Goal: Task Accomplishment & Management: Complete application form

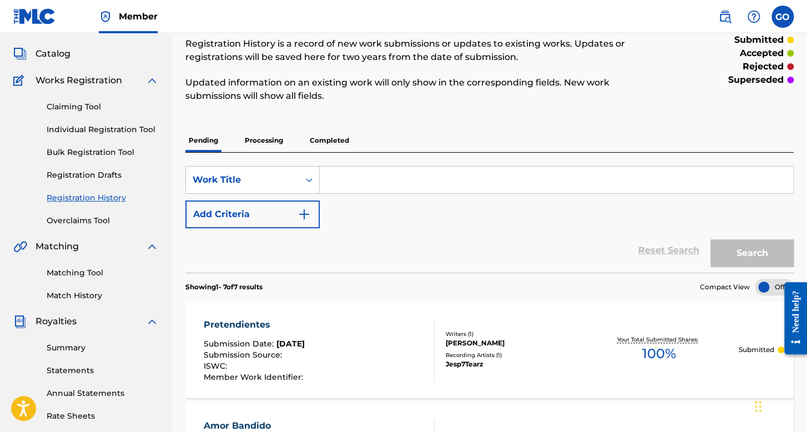
scroll to position [111, 0]
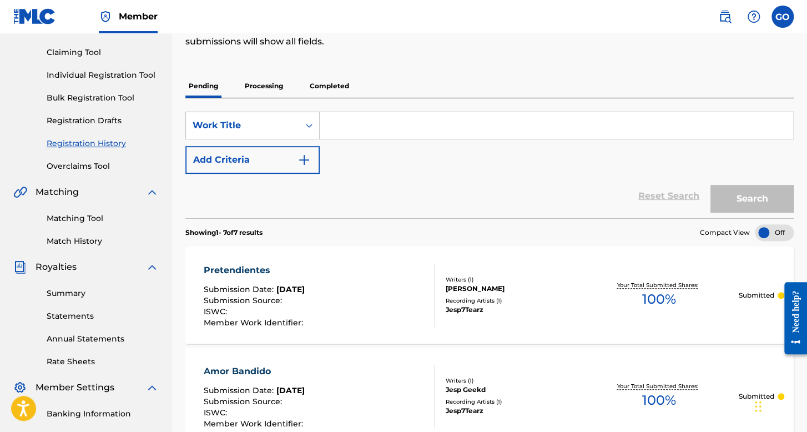
click at [264, 89] on p "Processing" at bounding box center [263, 85] width 45 height 23
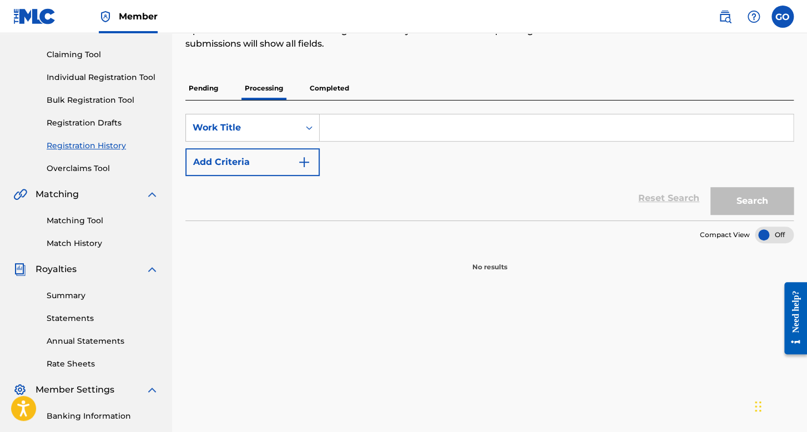
scroll to position [111, 0]
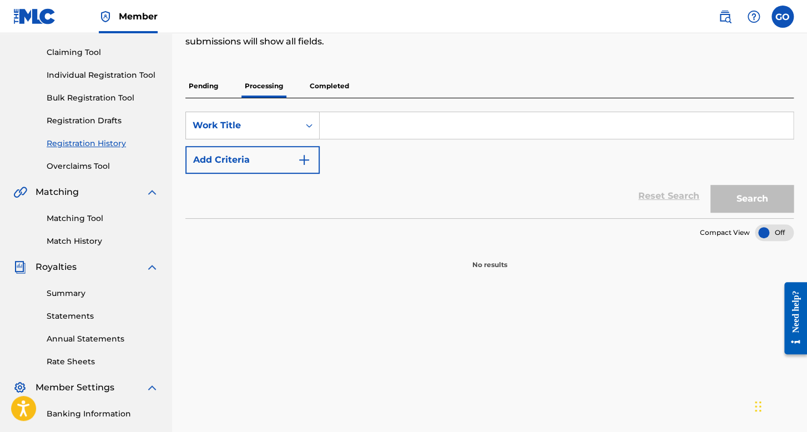
click at [334, 78] on p "Completed" at bounding box center [329, 85] width 46 height 23
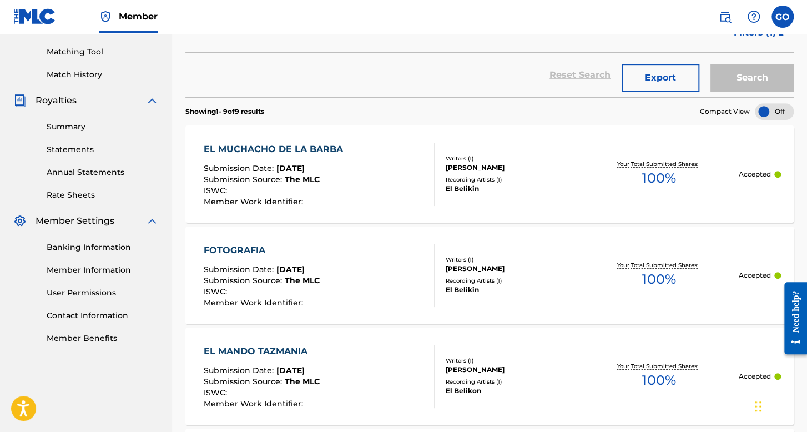
scroll to position [56, 0]
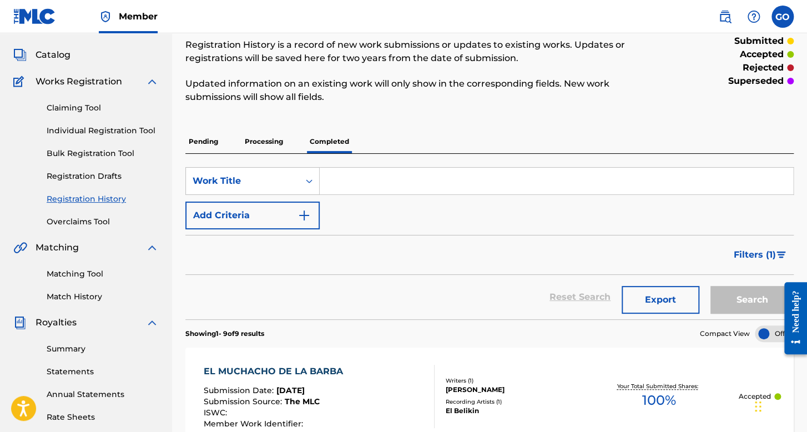
click at [210, 140] on p "Pending" at bounding box center [203, 141] width 36 height 23
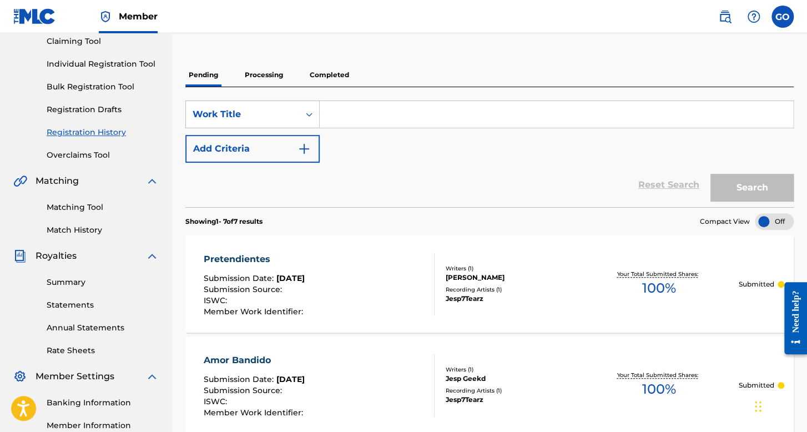
scroll to position [56, 0]
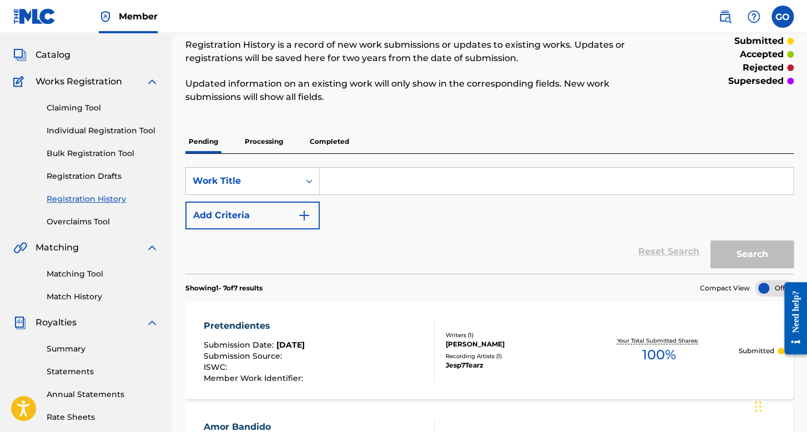
click at [114, 126] on link "Individual Registration Tool" at bounding box center [103, 131] width 112 height 12
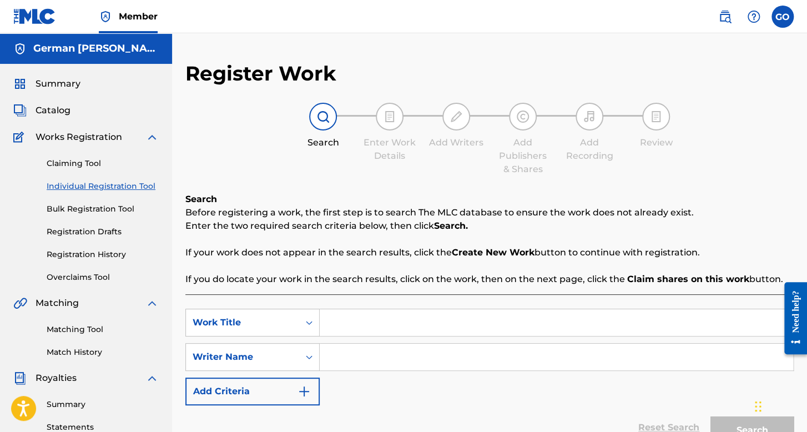
scroll to position [56, 0]
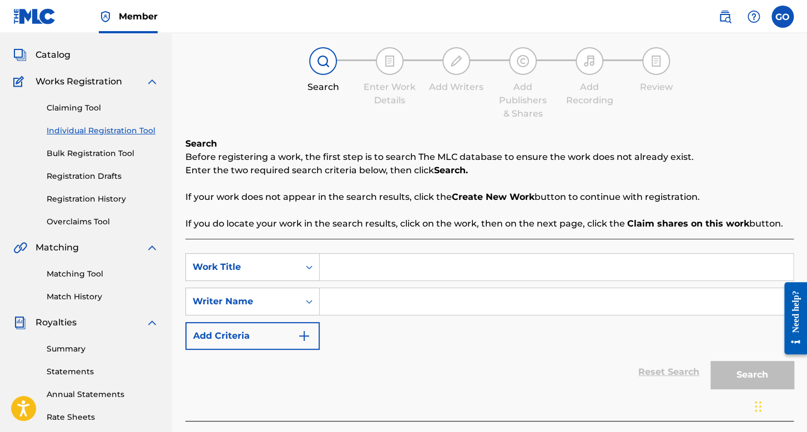
click at [324, 265] on input "Search Form" at bounding box center [556, 267] width 473 height 27
type input "Amor de Tres"
click at [337, 309] on input "Search Form" at bounding box center [556, 301] width 473 height 27
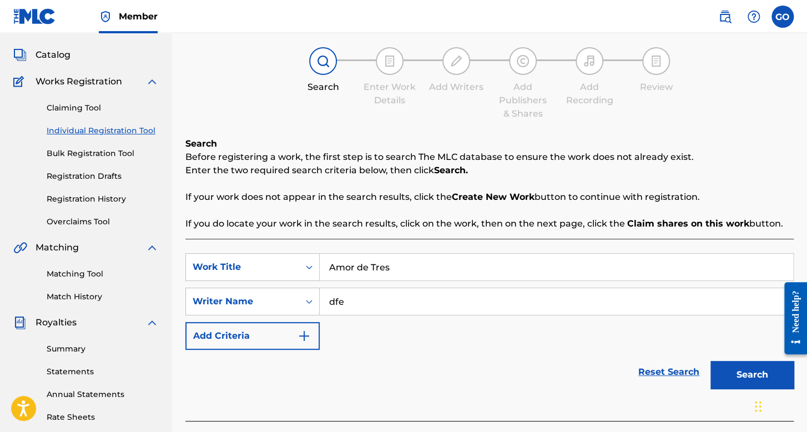
type input "dfe"
click at [710, 361] on button "Search" at bounding box center [751, 375] width 83 height 28
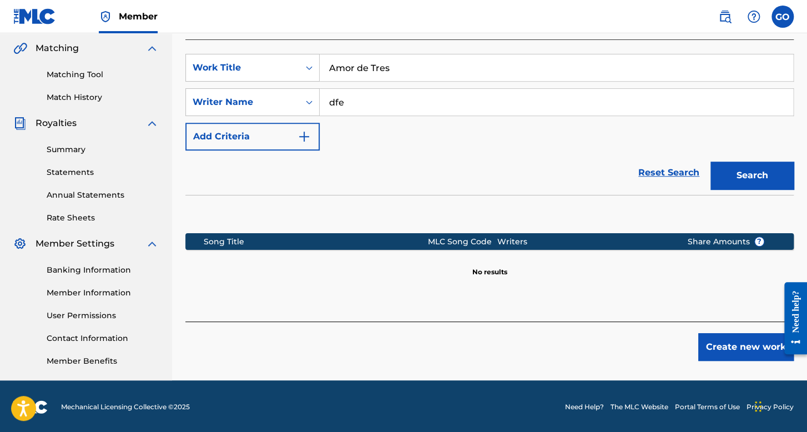
scroll to position [256, 0]
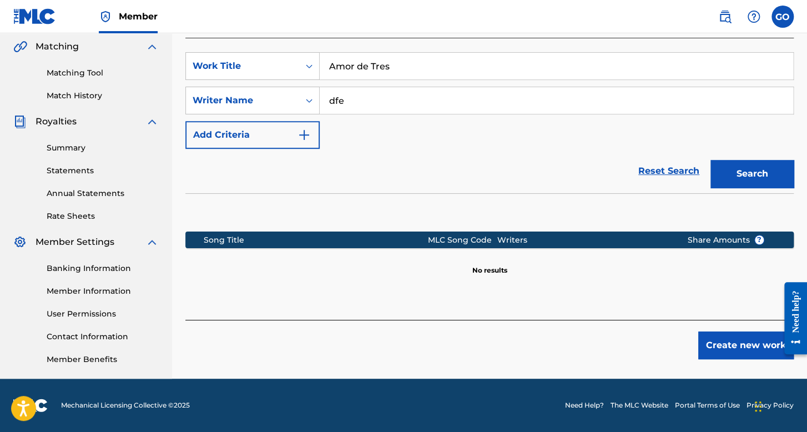
click at [763, 353] on button "Create new work" at bounding box center [745, 345] width 95 height 28
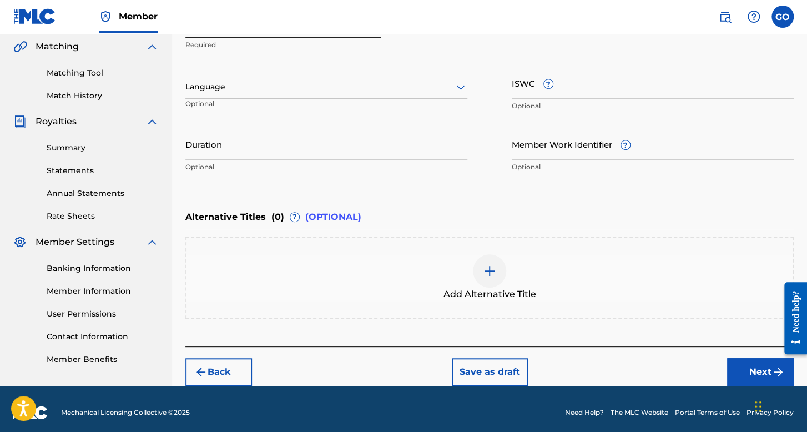
click at [384, 85] on div at bounding box center [326, 87] width 282 height 14
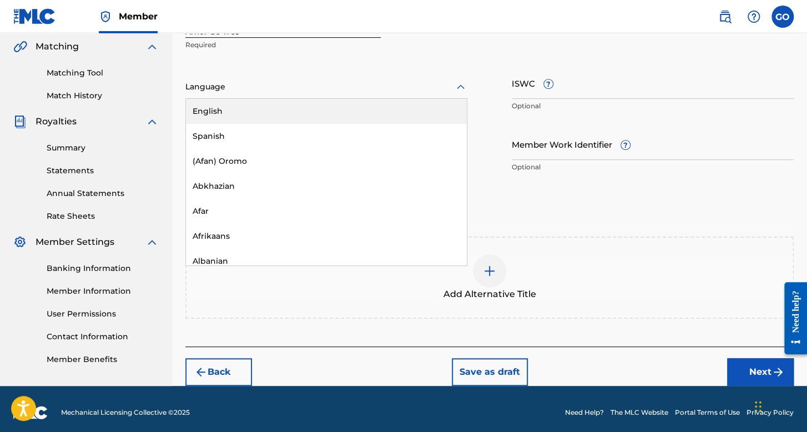
click at [288, 127] on div "Spanish" at bounding box center [326, 136] width 281 height 25
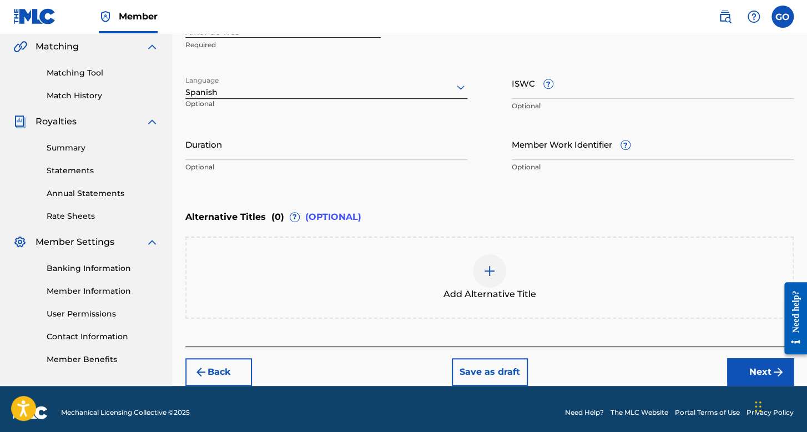
click at [277, 134] on input "Duration" at bounding box center [326, 144] width 282 height 32
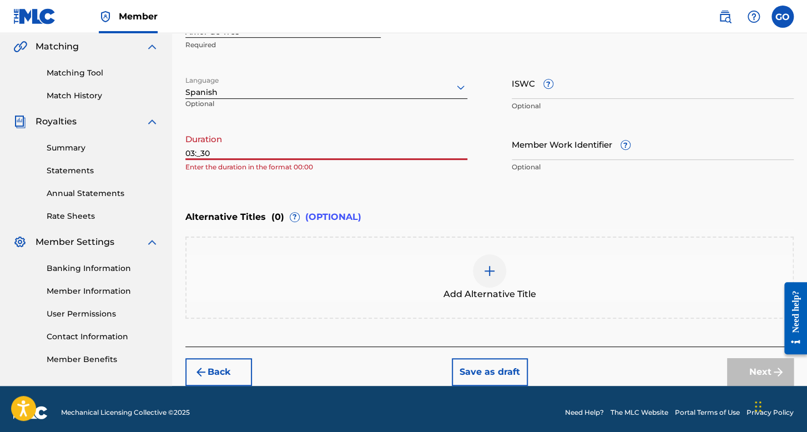
click at [201, 154] on input "03:_30" at bounding box center [326, 144] width 282 height 32
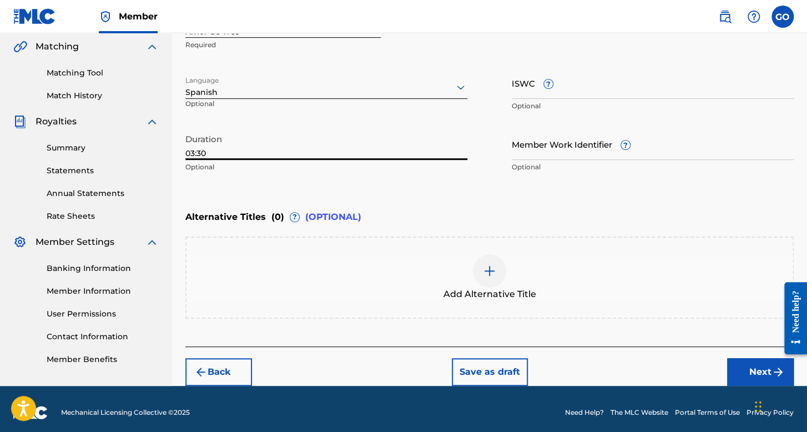
type input "03:30"
click at [750, 374] on button "Next" at bounding box center [760, 372] width 67 height 28
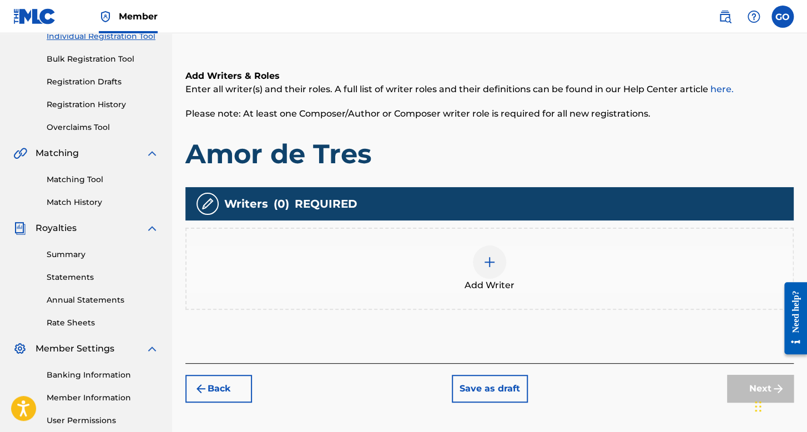
scroll to position [216, 0]
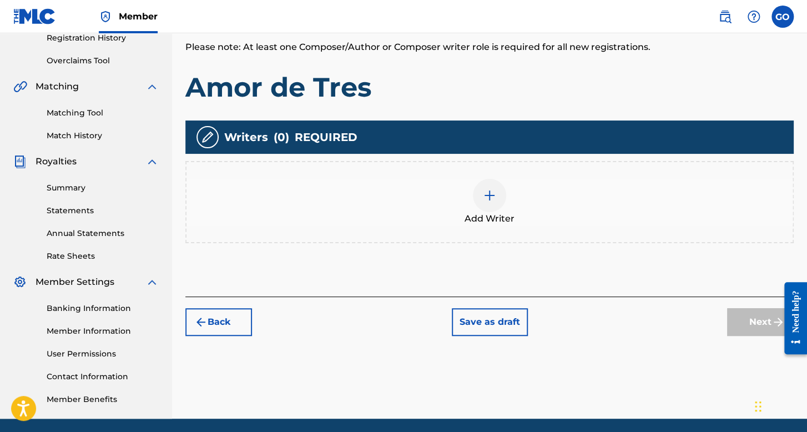
click at [483, 212] on span "Add Writer" at bounding box center [490, 218] width 50 height 13
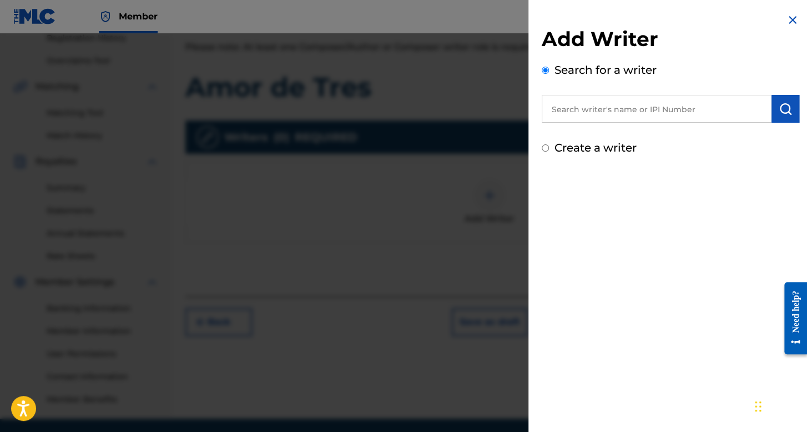
click at [542, 146] on input "Create a writer" at bounding box center [545, 147] width 7 height 7
radio input "false"
radio input "true"
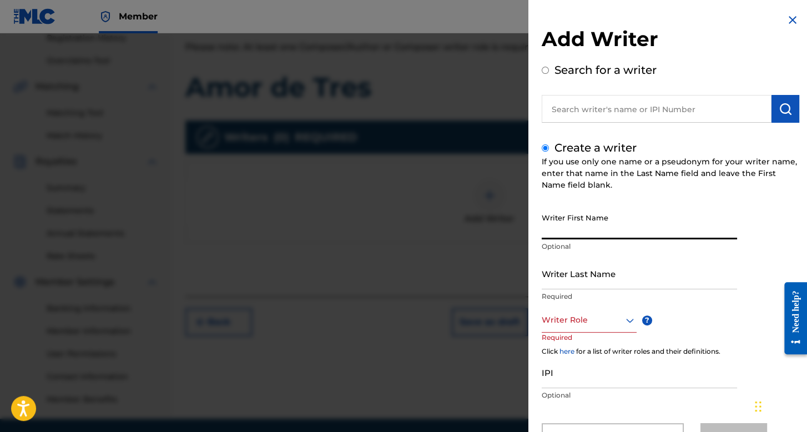
click at [584, 229] on input "Writer First Name" at bounding box center [639, 224] width 195 height 32
type input "Jesp"
click at [581, 278] on input "Writer Last Name" at bounding box center [639, 274] width 195 height 32
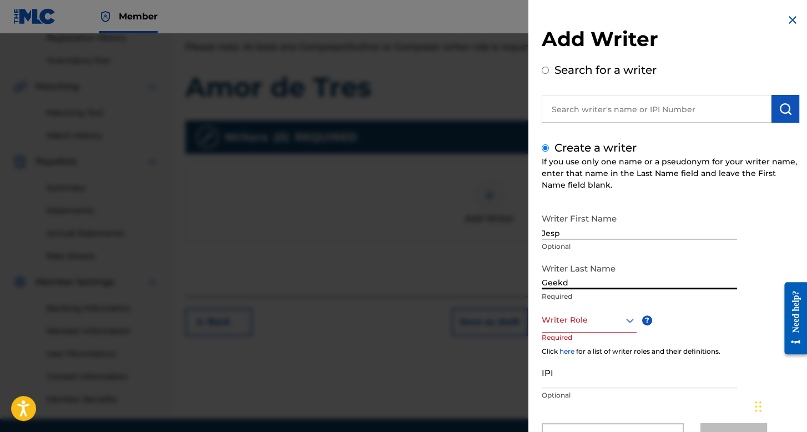
type input "Geekd"
click at [576, 311] on div "Writer Role" at bounding box center [589, 320] width 95 height 25
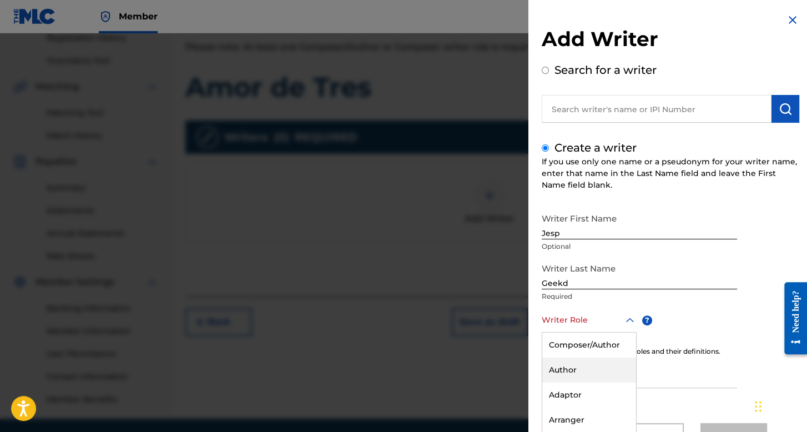
scroll to position [49, 0]
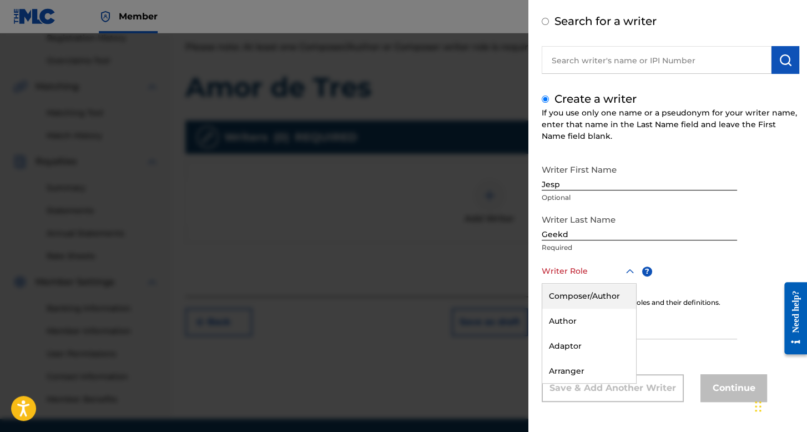
click at [580, 299] on div "Composer/Author" at bounding box center [589, 296] width 94 height 25
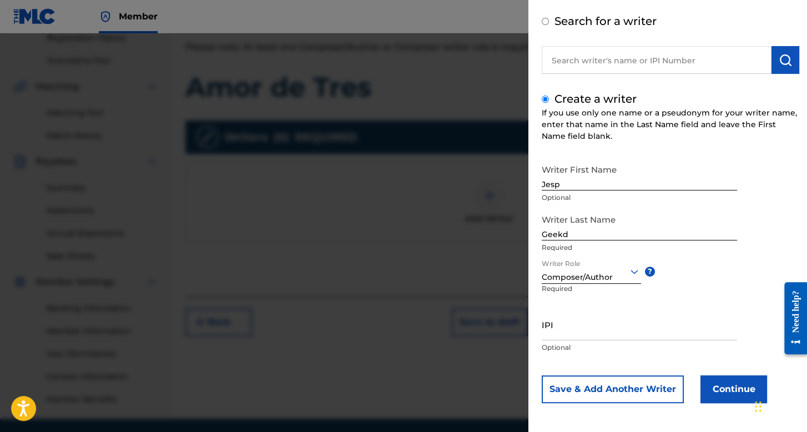
click at [720, 401] on button "Continue" at bounding box center [733, 389] width 67 height 28
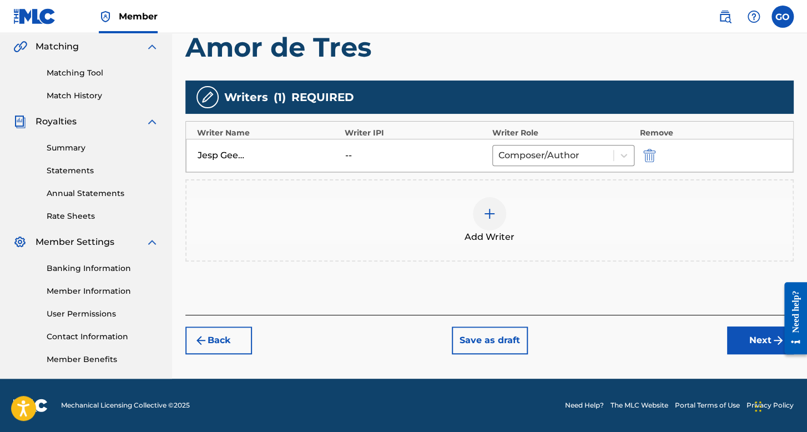
click at [746, 334] on button "Next" at bounding box center [760, 340] width 67 height 28
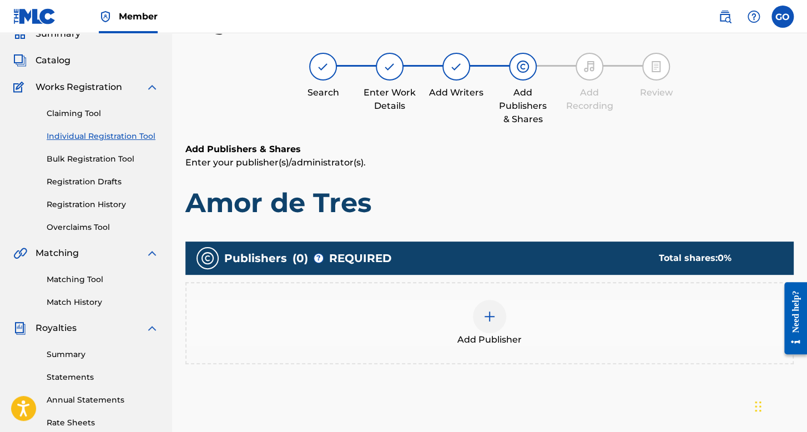
scroll to position [256, 0]
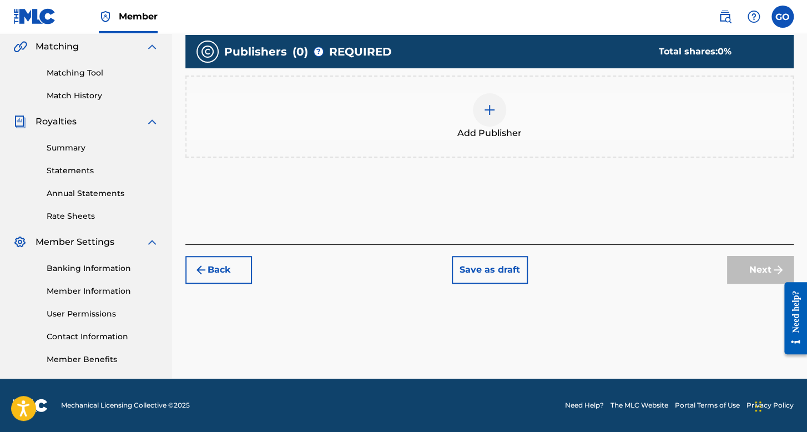
click at [486, 122] on div at bounding box center [489, 109] width 33 height 33
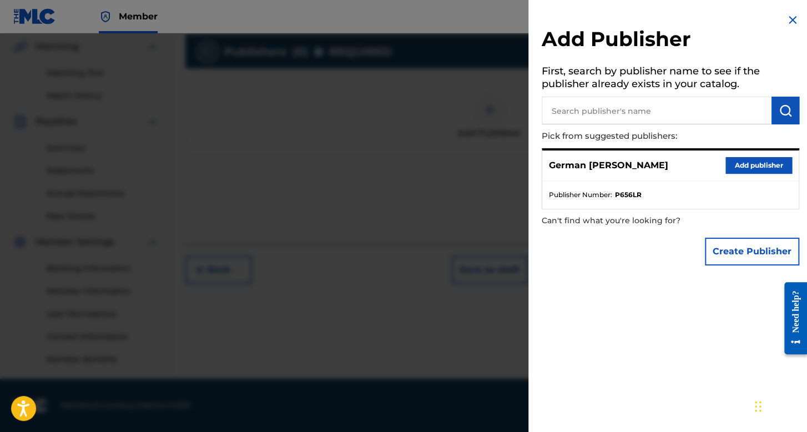
click at [748, 158] on button "Add publisher" at bounding box center [758, 165] width 67 height 17
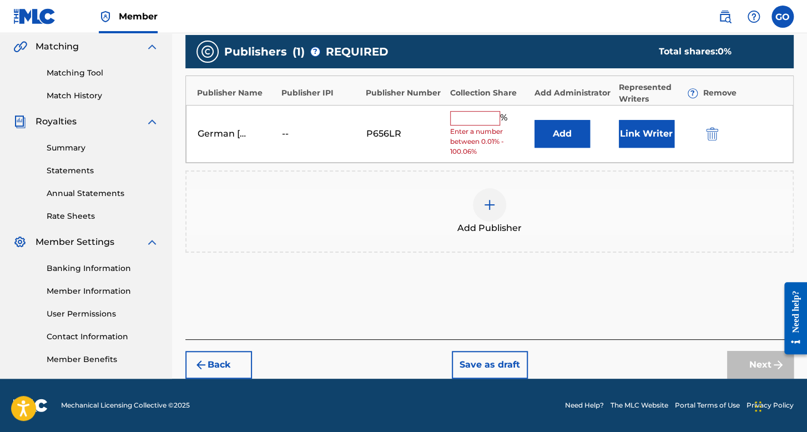
click at [467, 118] on input "text" at bounding box center [475, 118] width 50 height 14
type input "100"
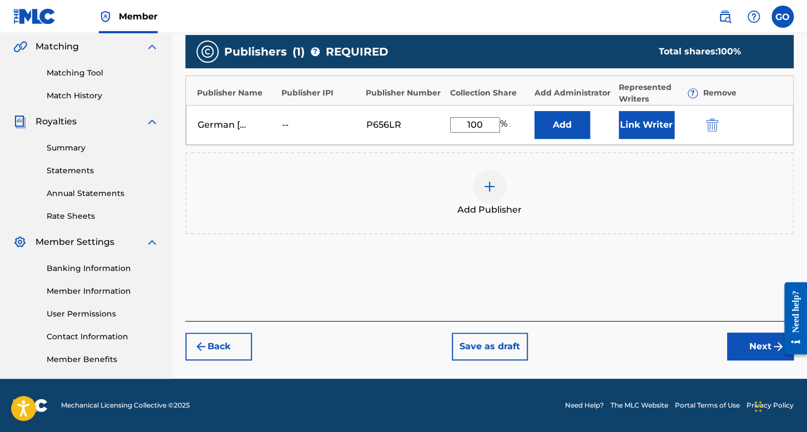
click at [652, 123] on button "Link Writer" at bounding box center [647, 125] width 56 height 28
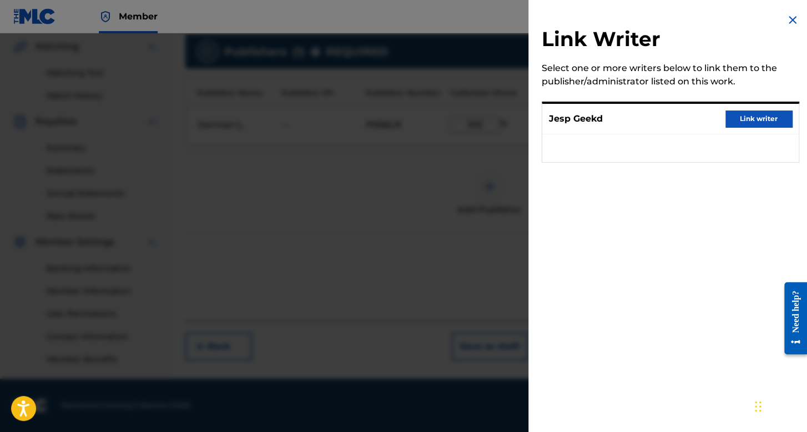
click at [750, 118] on button "Link writer" at bounding box center [758, 118] width 67 height 17
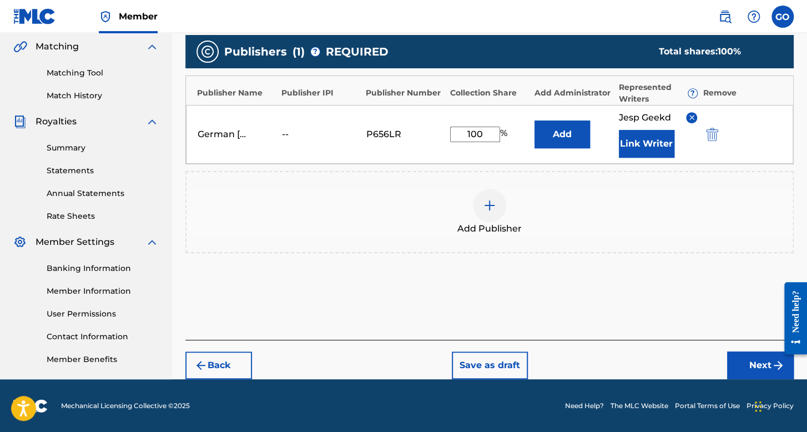
click at [748, 351] on button "Next" at bounding box center [760, 365] width 67 height 28
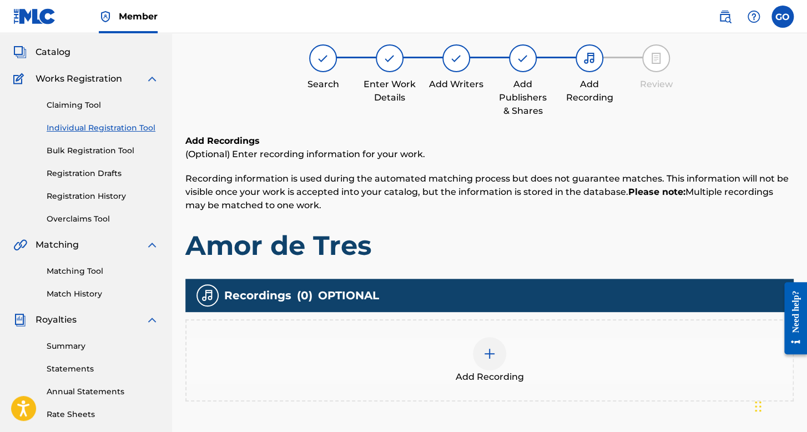
scroll to position [161, 0]
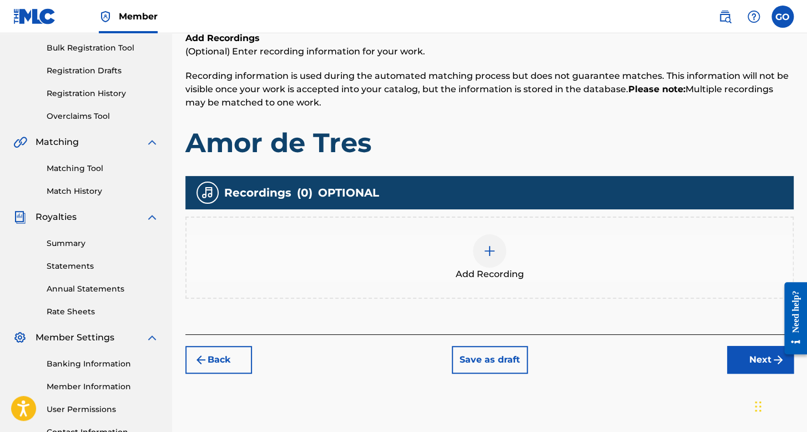
click at [496, 248] on div at bounding box center [489, 250] width 33 height 33
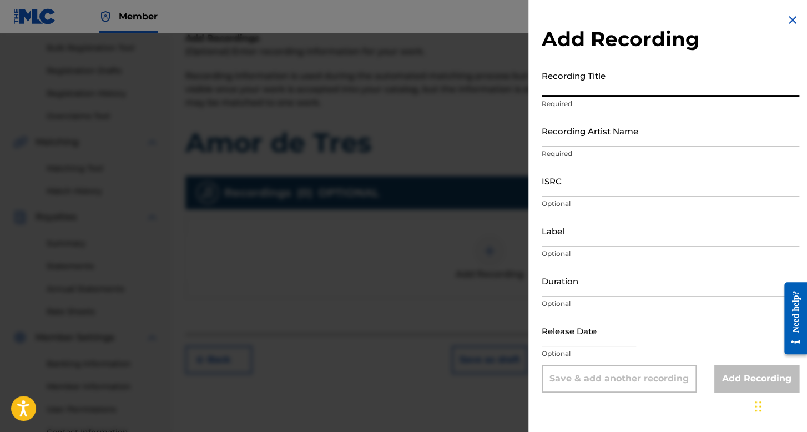
click at [575, 87] on input "Recording Title" at bounding box center [671, 81] width 258 height 32
type input "Amor de Tres"
click at [589, 144] on input "Recording Artist Name" at bounding box center [671, 131] width 258 height 32
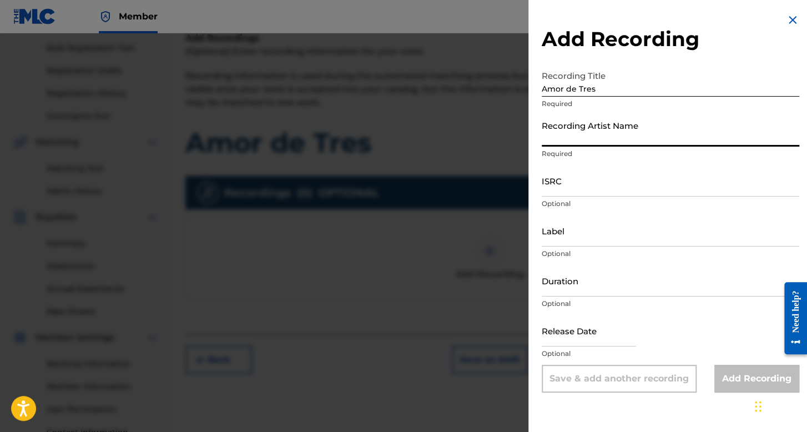
type input "Jesp7Tearz"
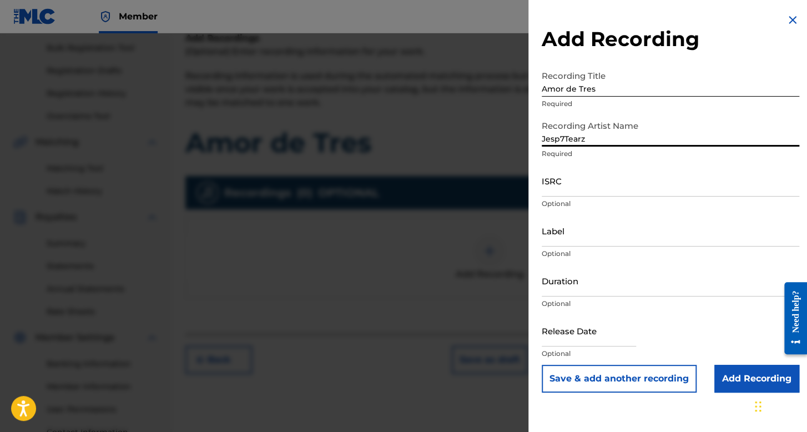
click at [593, 196] on div "ISRC Optional" at bounding box center [671, 190] width 258 height 50
click at [580, 182] on input "ISRC" at bounding box center [671, 181] width 258 height 32
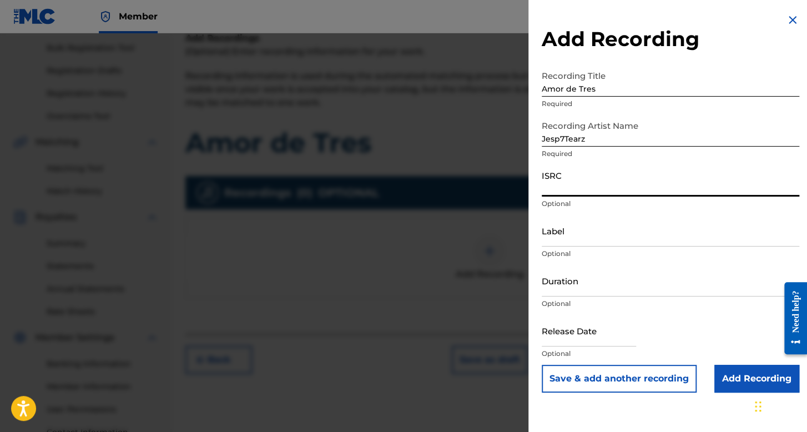
paste input "QT4K32550609"
type input "QT4K32550609"
click at [570, 290] on input "Duration" at bounding box center [671, 281] width 258 height 32
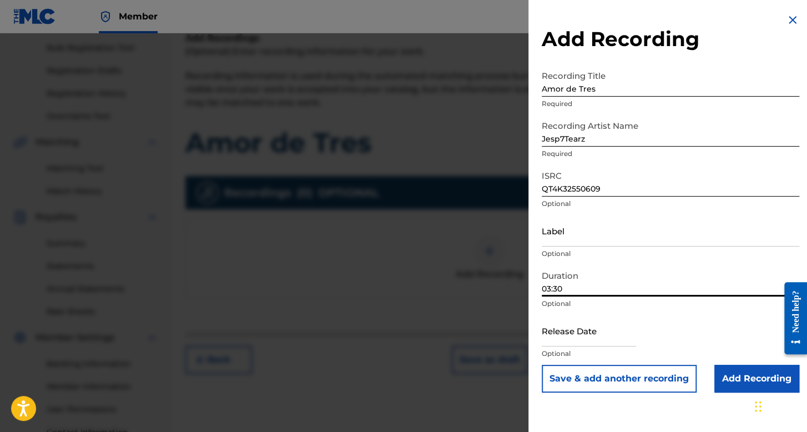
type input "03:30"
click at [603, 328] on input "text" at bounding box center [589, 331] width 94 height 32
select select "7"
select select "2025"
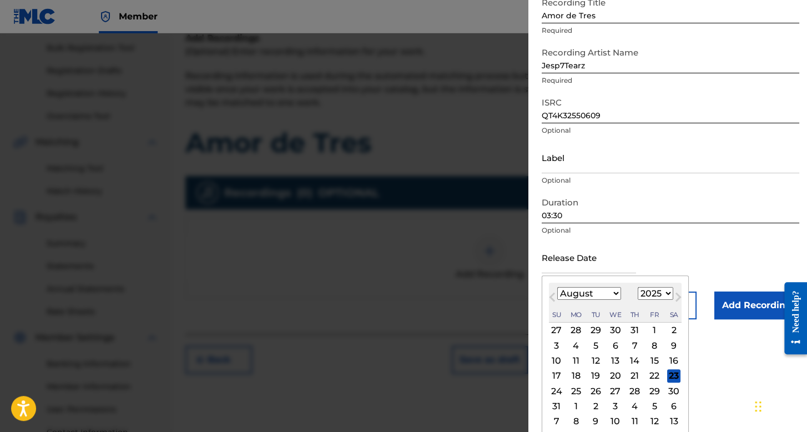
scroll to position [77, 0]
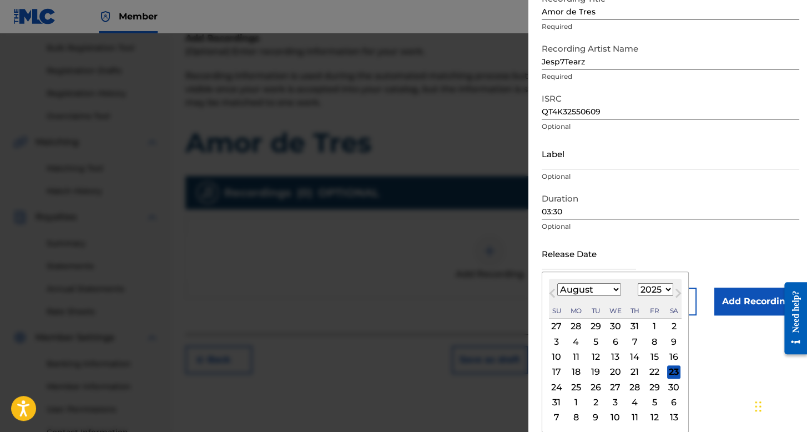
click at [613, 293] on select "January February March April May June July August September October November De…" at bounding box center [589, 289] width 64 height 13
select select "9"
click at [557, 296] on select "January February March April May June July August September October November De…" at bounding box center [589, 289] width 64 height 13
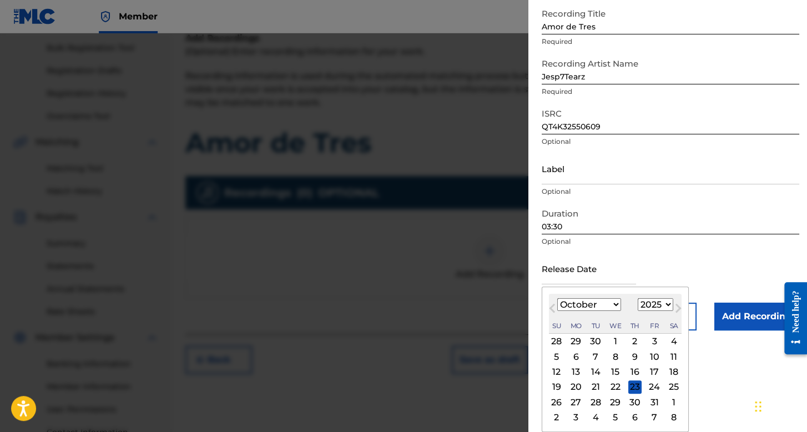
scroll to position [62, 0]
click at [658, 304] on select "1899 1900 1901 1902 1903 1904 1905 1906 1907 1908 1909 1910 1911 1912 1913 1914…" at bounding box center [656, 304] width 36 height 13
select select "2023"
click at [638, 298] on select "1899 1900 1901 1902 1903 1904 1905 1906 1907 1908 1909 1910 1911 1912 1913 1914…" at bounding box center [656, 304] width 36 height 13
click at [579, 404] on div "30" at bounding box center [575, 401] width 13 height 13
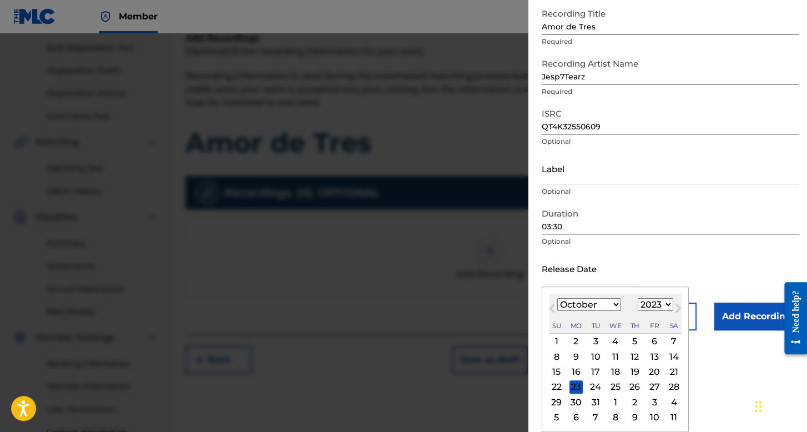
type input "[DATE]"
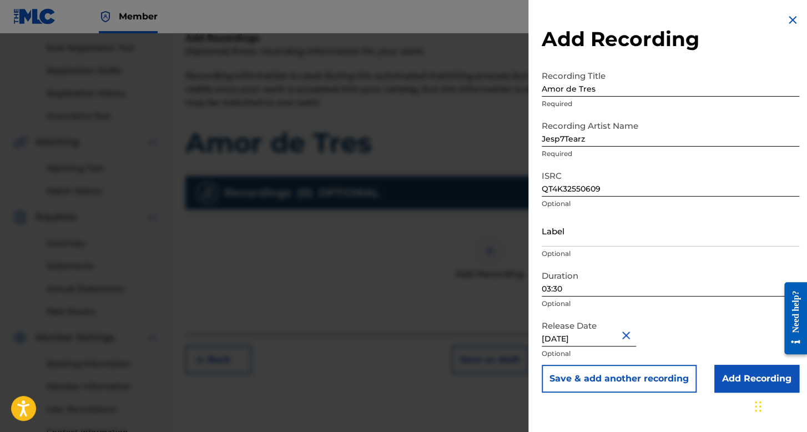
scroll to position [0, 0]
click at [722, 372] on input "Add Recording" at bounding box center [756, 379] width 85 height 28
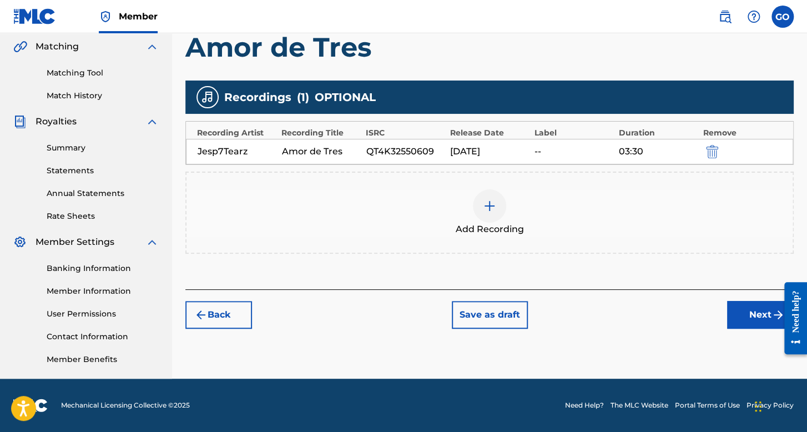
click at [734, 320] on button "Next" at bounding box center [760, 315] width 67 height 28
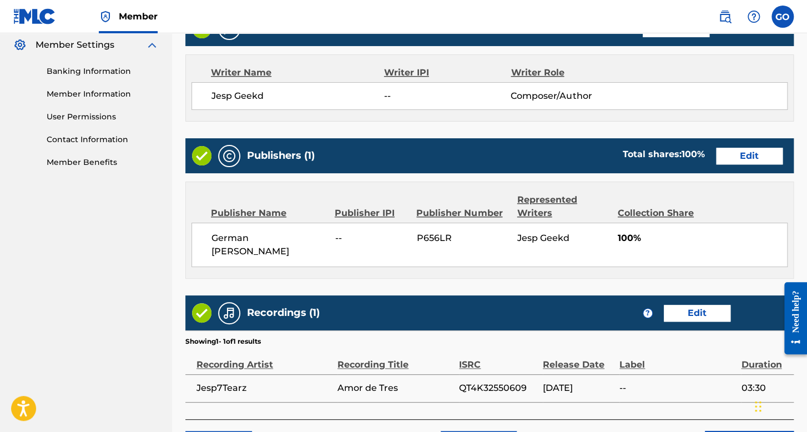
scroll to position [532, 0]
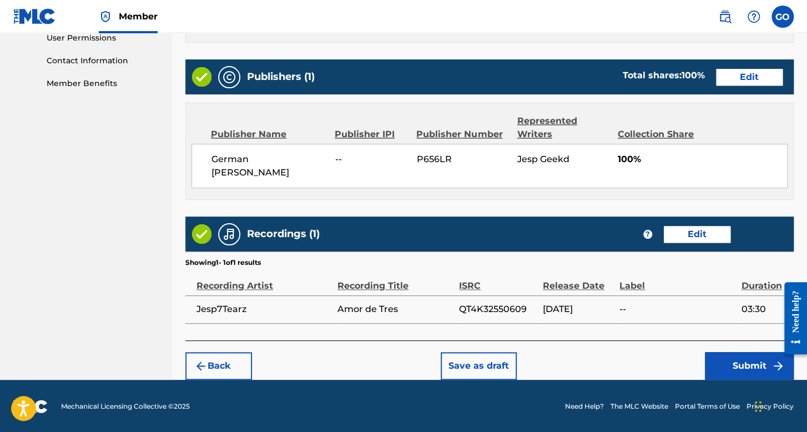
click at [739, 365] on button "Submit" at bounding box center [749, 366] width 89 height 28
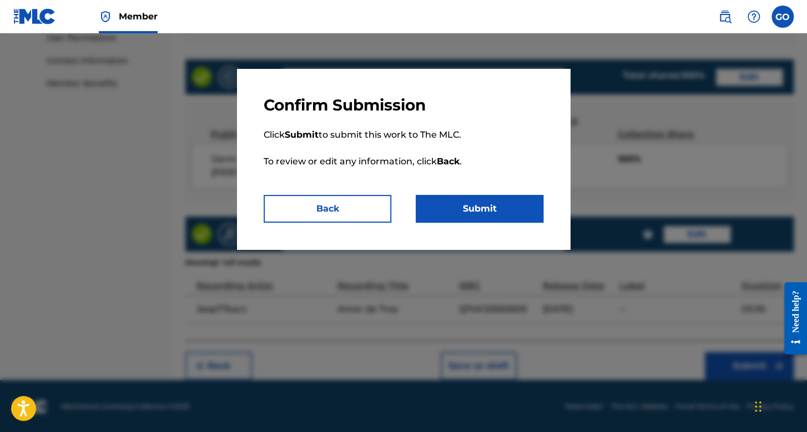
click at [497, 209] on button "Submit" at bounding box center [480, 209] width 128 height 28
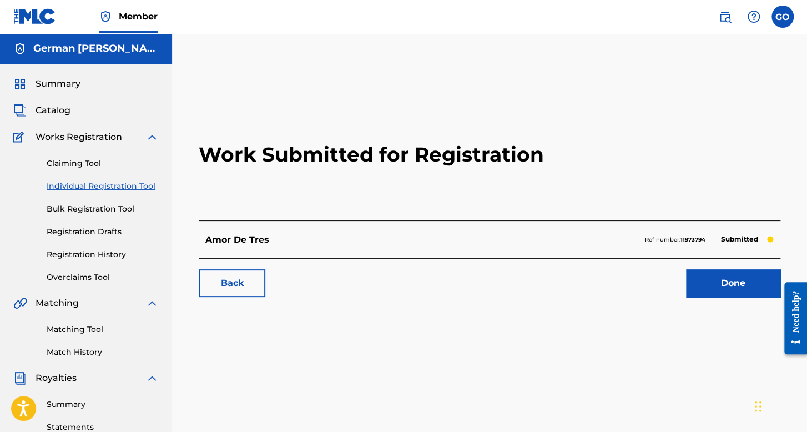
click at [109, 245] on div "Claiming Tool Individual Registration Tool Bulk Registration Tool Registration …" at bounding box center [85, 213] width 145 height 139
click at [114, 256] on link "Registration History" at bounding box center [103, 255] width 112 height 12
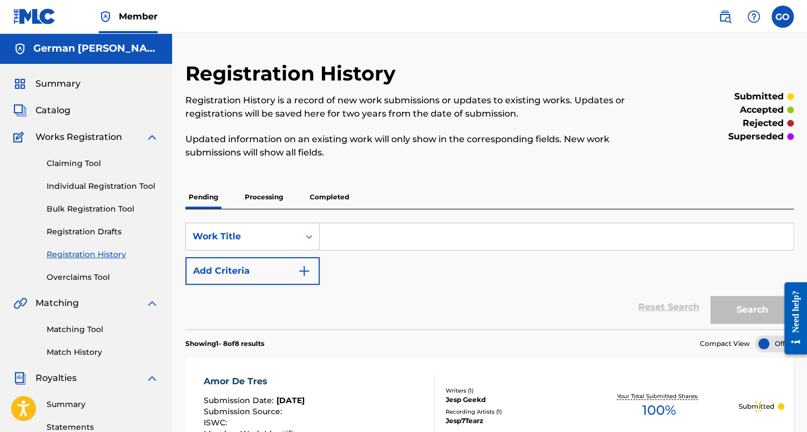
click at [266, 198] on p "Processing" at bounding box center [263, 196] width 45 height 23
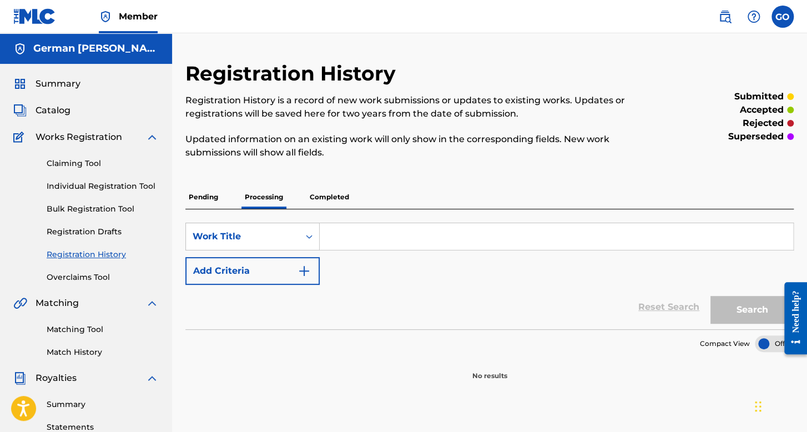
click at [218, 196] on p "Pending" at bounding box center [203, 196] width 36 height 23
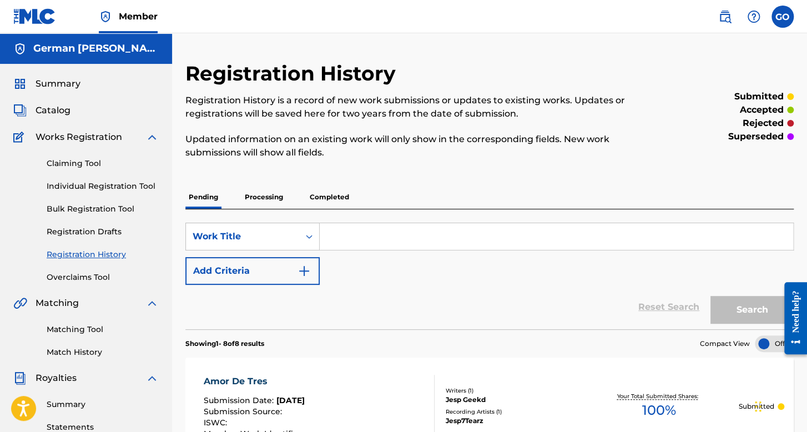
click at [331, 200] on p "Completed" at bounding box center [329, 196] width 46 height 23
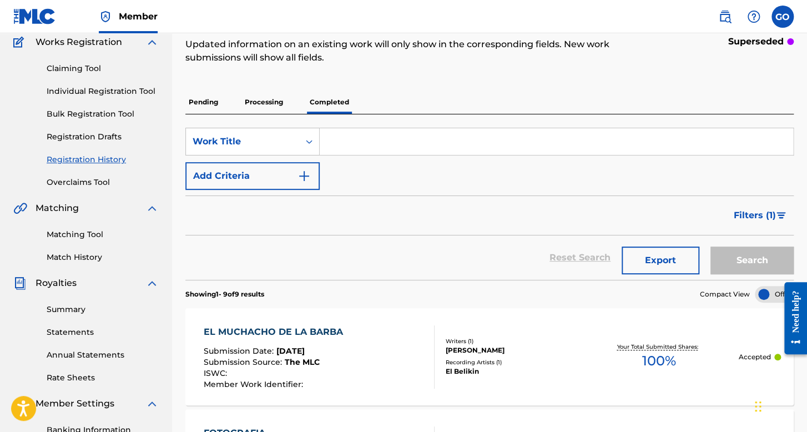
scroll to position [111, 0]
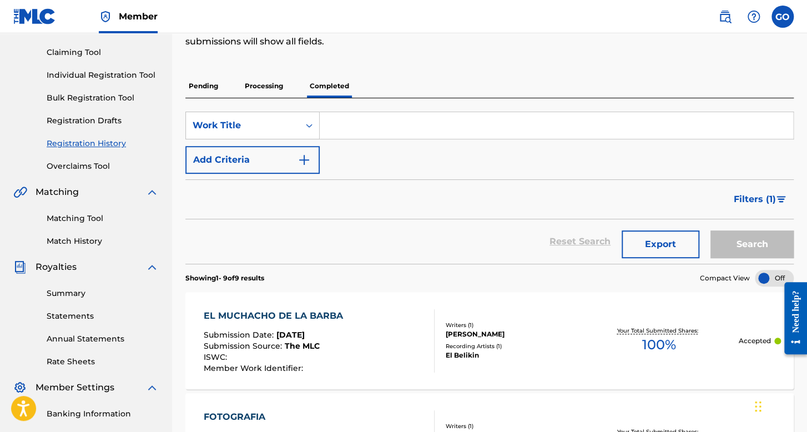
click at [83, 319] on link "Statements" at bounding box center [103, 316] width 112 height 12
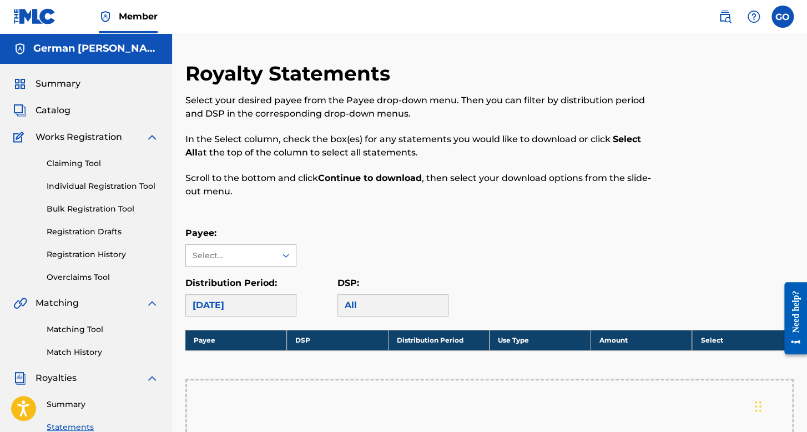
click at [263, 257] on div "Select..." at bounding box center [230, 256] width 75 height 12
click at [324, 228] on div "Payee: Use Up and Down to choose options, press Enter to select the currently f…" at bounding box center [489, 246] width 608 height 40
click at [248, 264] on div "Select..." at bounding box center [231, 255] width 90 height 21
click at [271, 251] on div "Select..." at bounding box center [231, 255] width 90 height 21
click at [344, 230] on div "Payee: Select..." at bounding box center [489, 246] width 608 height 40
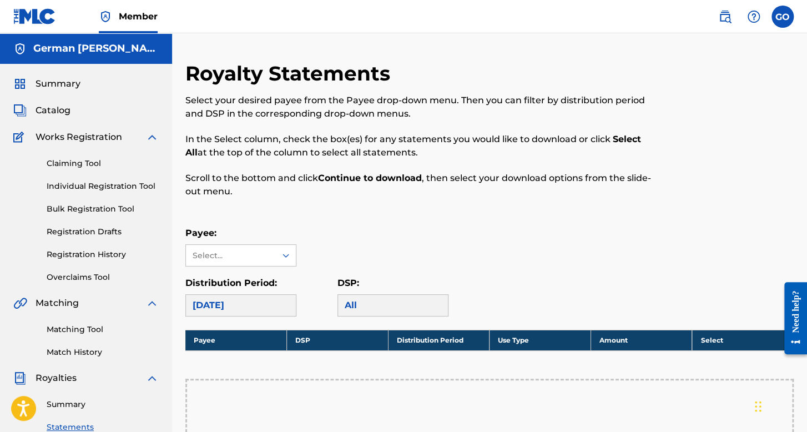
click at [103, 254] on link "Registration History" at bounding box center [103, 255] width 112 height 12
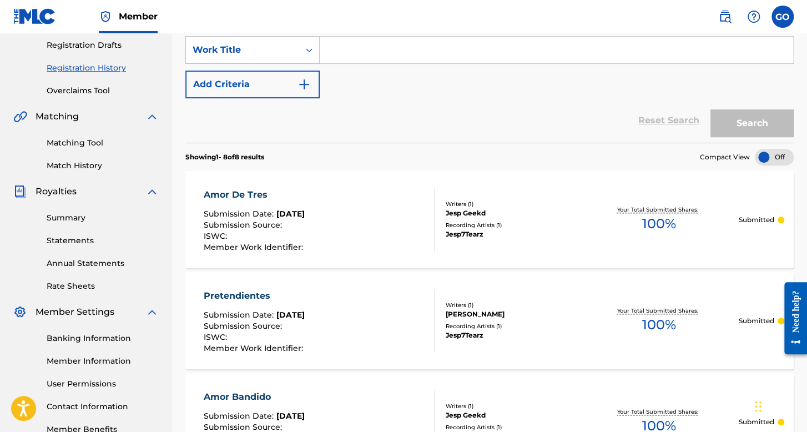
scroll to position [20, 0]
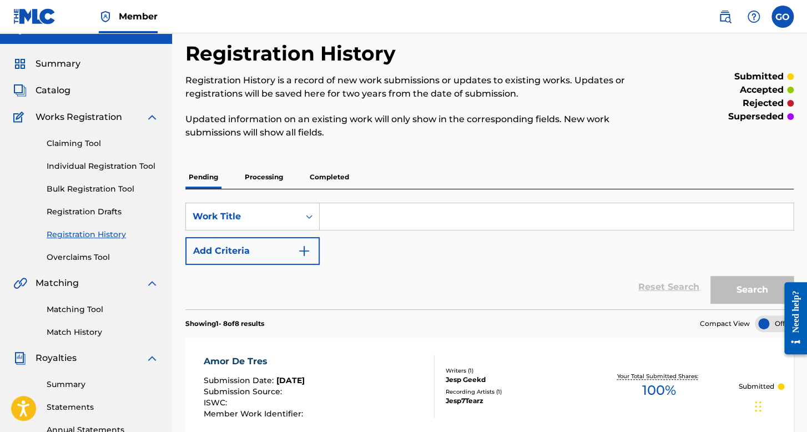
click at [269, 179] on p "Processing" at bounding box center [263, 176] width 45 height 23
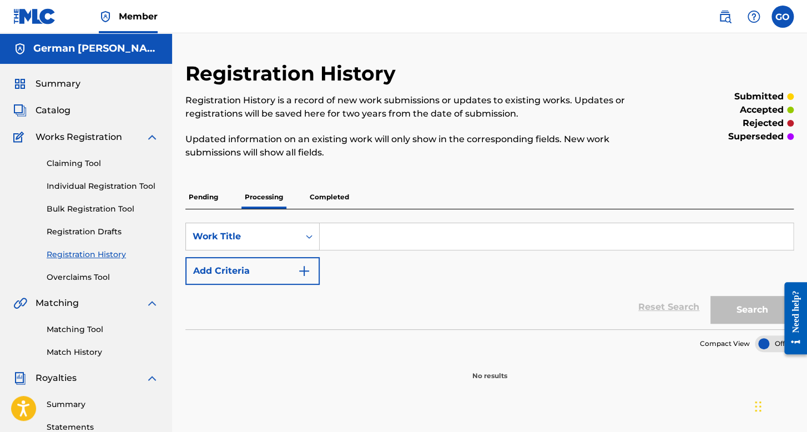
click at [326, 195] on p "Completed" at bounding box center [329, 196] width 46 height 23
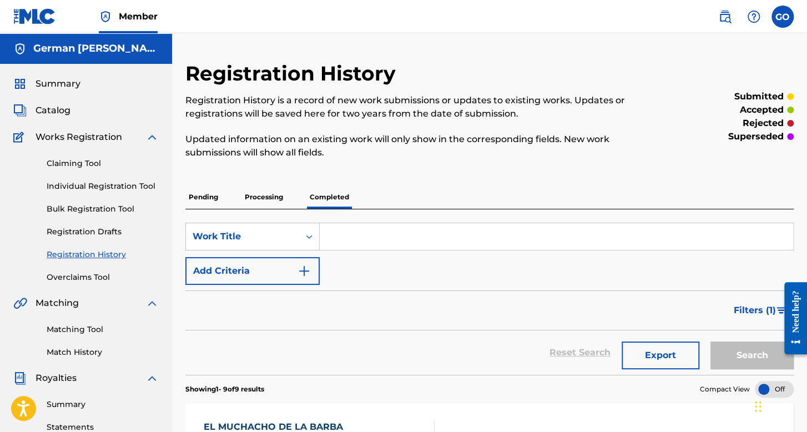
click at [113, 190] on link "Individual Registration Tool" at bounding box center [103, 186] width 112 height 12
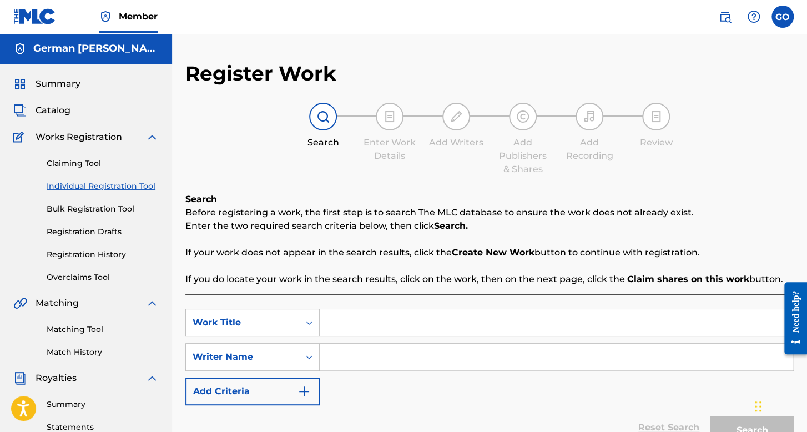
click at [351, 327] on input "Search Form" at bounding box center [556, 322] width 473 height 27
type input "Me Contagie"
click at [357, 349] on input "Search Form" at bounding box center [556, 357] width 473 height 27
type input "f"
click at [710, 416] on button "Search" at bounding box center [751, 430] width 83 height 28
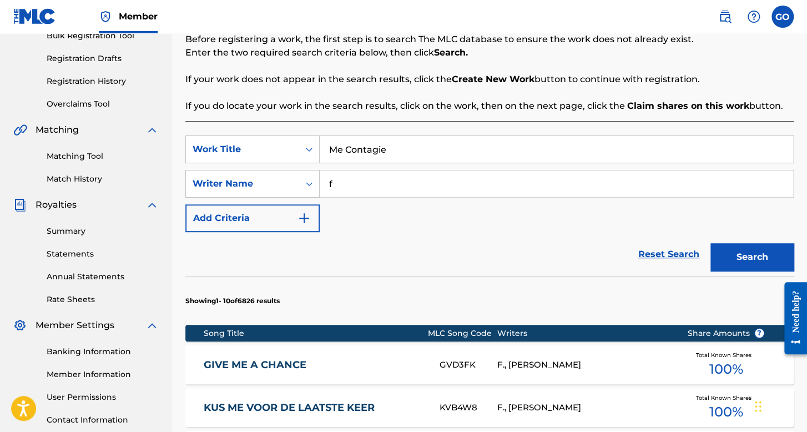
scroll to position [222, 0]
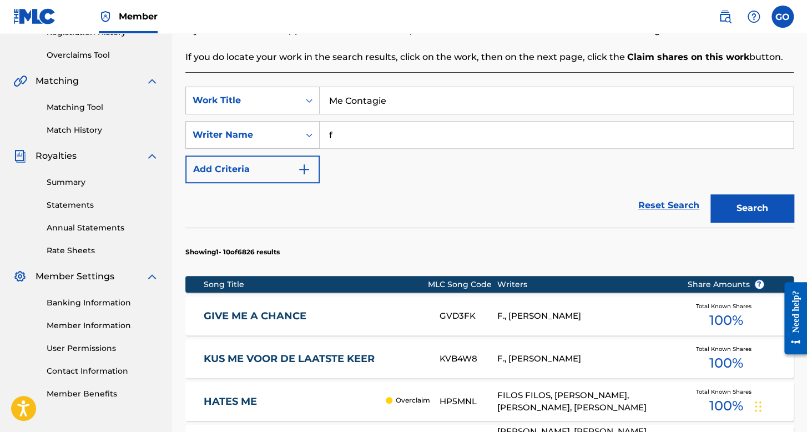
click at [734, 220] on button "Search" at bounding box center [751, 208] width 83 height 28
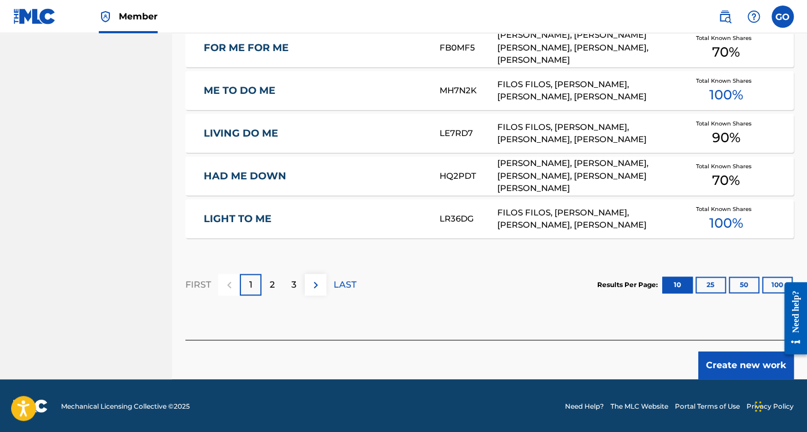
click at [753, 354] on button "Create new work" at bounding box center [745, 365] width 95 height 28
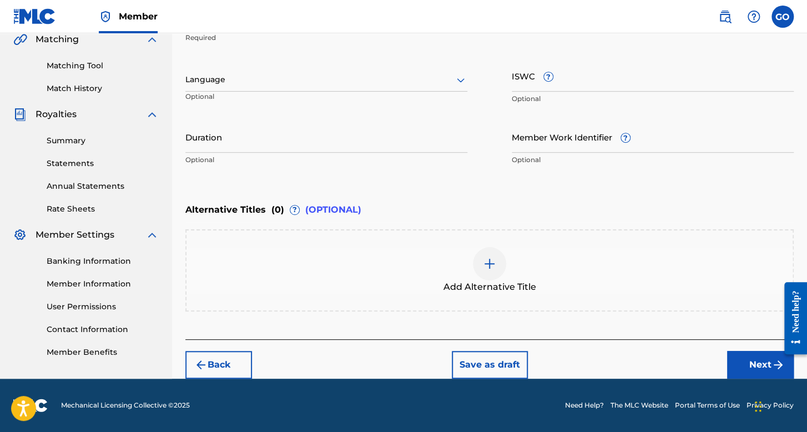
scroll to position [263, 0]
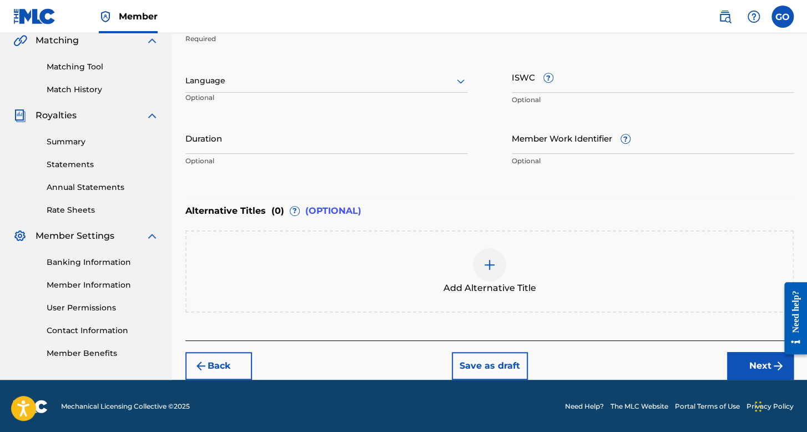
click at [240, 71] on div "Language" at bounding box center [326, 80] width 282 height 23
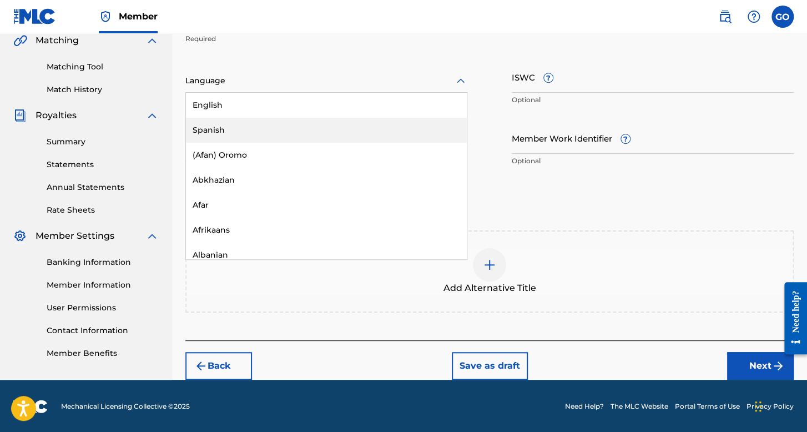
click at [247, 124] on div "Spanish" at bounding box center [326, 130] width 281 height 25
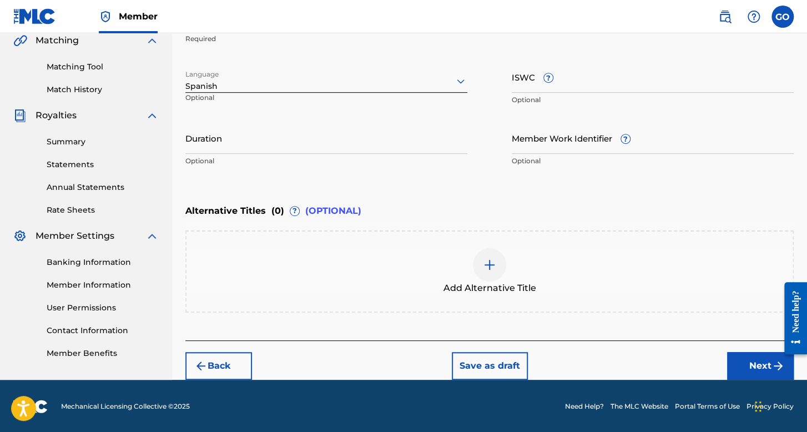
click at [247, 124] on input "Duration" at bounding box center [326, 138] width 282 height 32
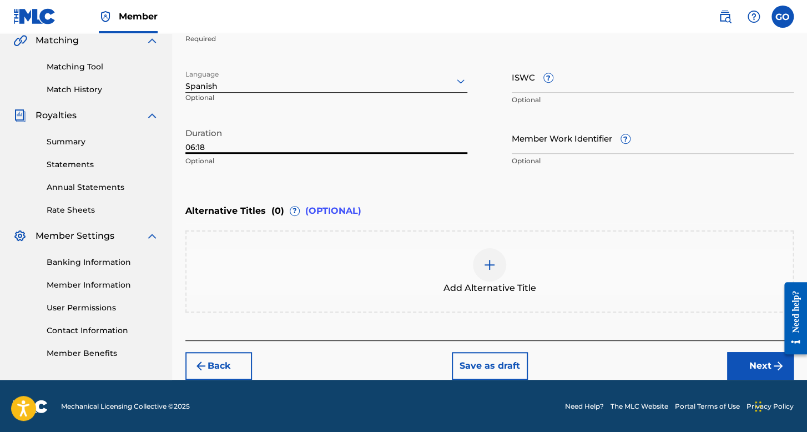
type input "06:18"
click at [764, 348] on div "Back Save as draft Next" at bounding box center [489, 359] width 608 height 39
click at [760, 357] on button "Next" at bounding box center [760, 366] width 67 height 28
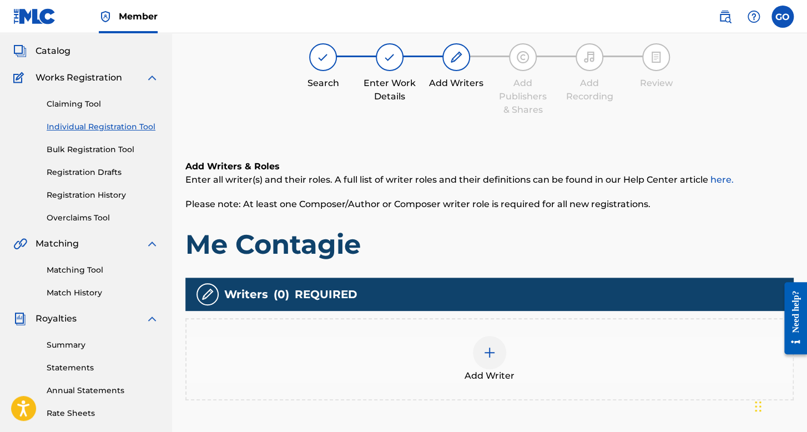
scroll to position [256, 0]
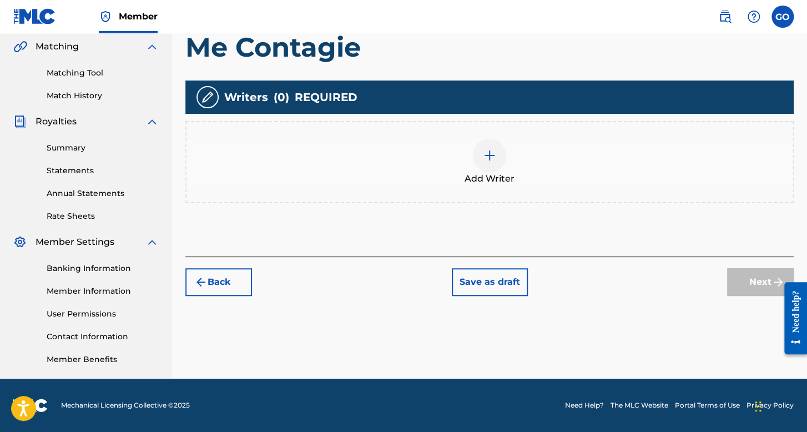
click at [473, 139] on div "Add Writer" at bounding box center [490, 162] width 606 height 47
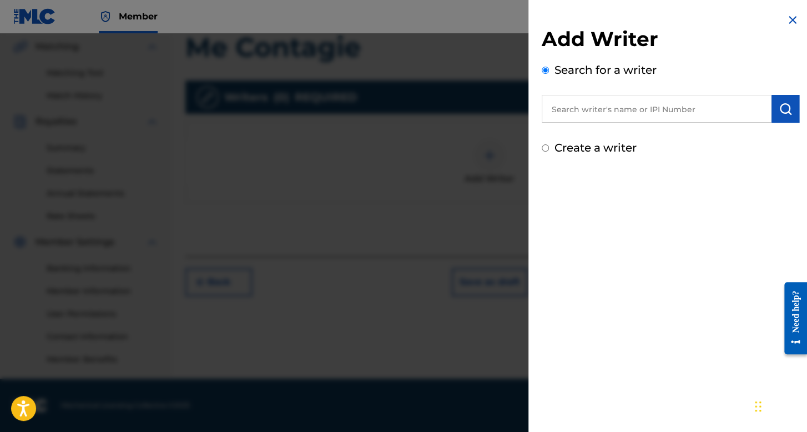
click at [545, 148] on input "Create a writer" at bounding box center [545, 147] width 7 height 7
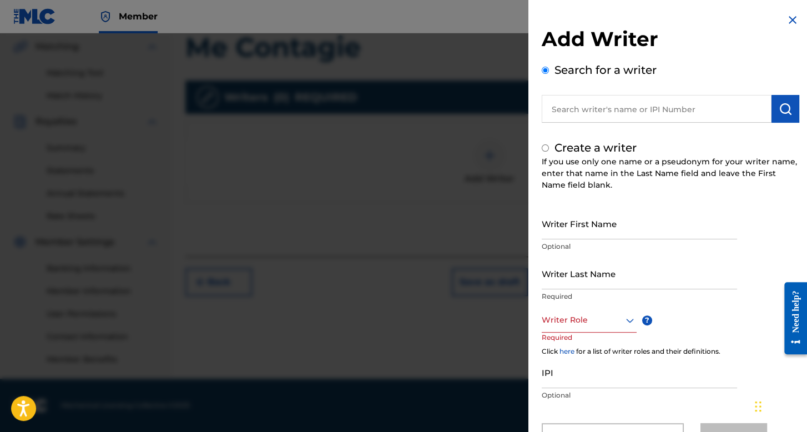
radio input "false"
radio input "true"
click at [575, 219] on input "Writer First Name" at bounding box center [639, 224] width 195 height 32
type input "Jesp"
click at [592, 267] on input "Writer Last Name" at bounding box center [639, 274] width 195 height 32
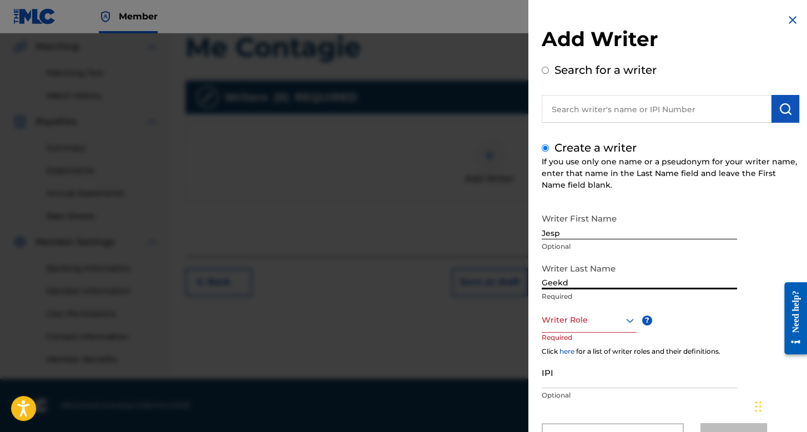
type input "Geekd"
click at [595, 324] on div "Writer Role" at bounding box center [589, 320] width 95 height 25
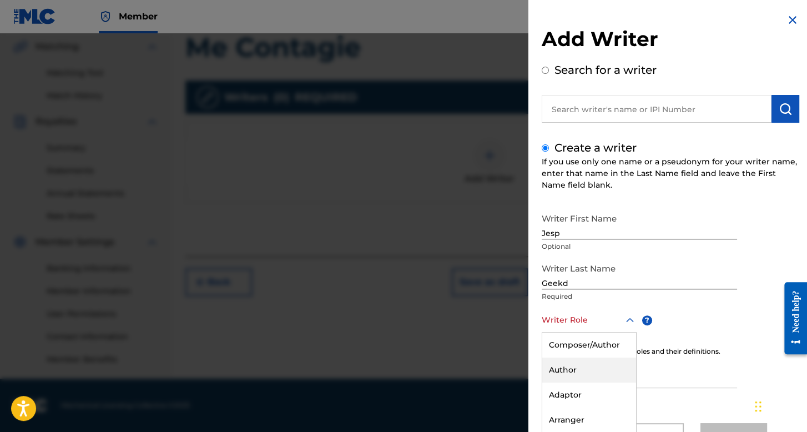
scroll to position [49, 0]
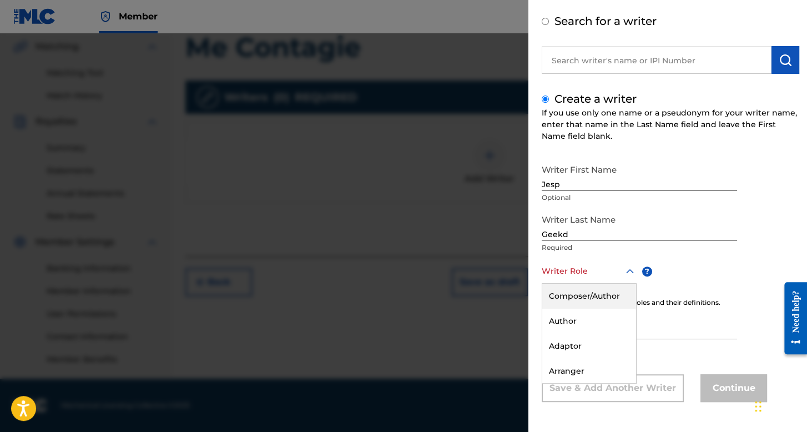
click at [593, 297] on div "Composer/Author" at bounding box center [589, 296] width 94 height 25
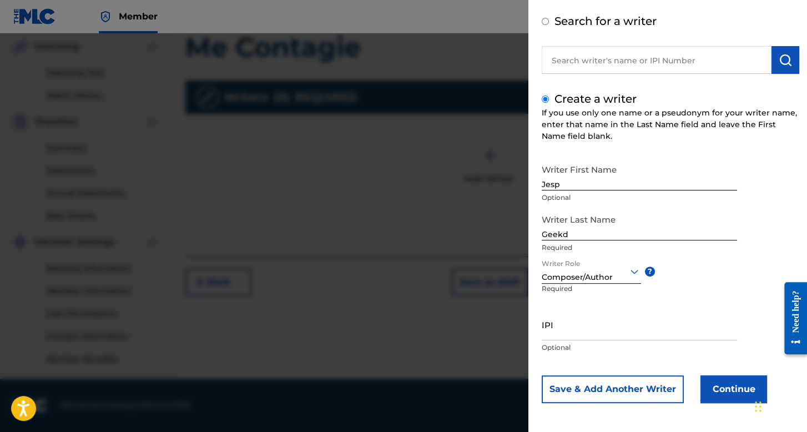
click at [705, 384] on button "Continue" at bounding box center [733, 389] width 67 height 28
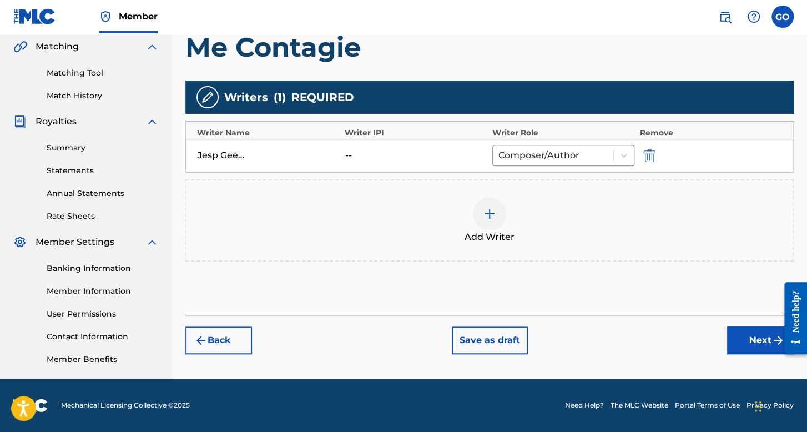
click at [732, 347] on button "Next" at bounding box center [760, 340] width 67 height 28
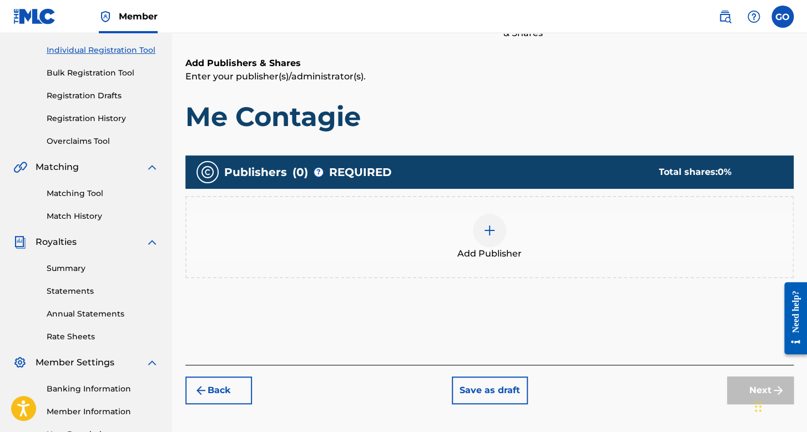
scroll to position [161, 0]
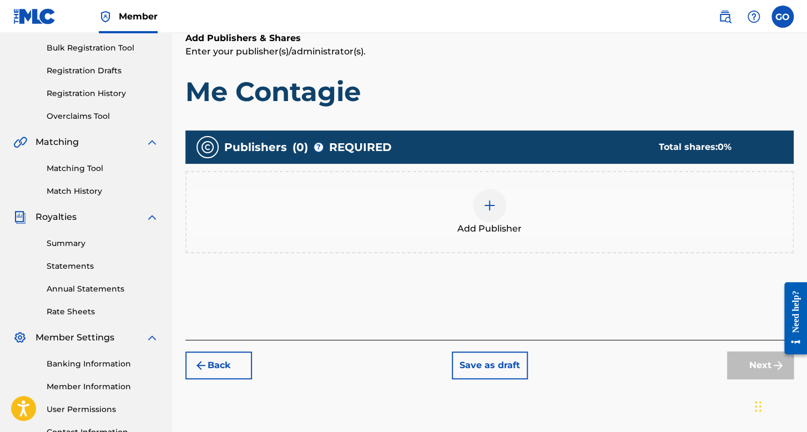
click at [471, 198] on div "Add Publisher" at bounding box center [490, 212] width 606 height 47
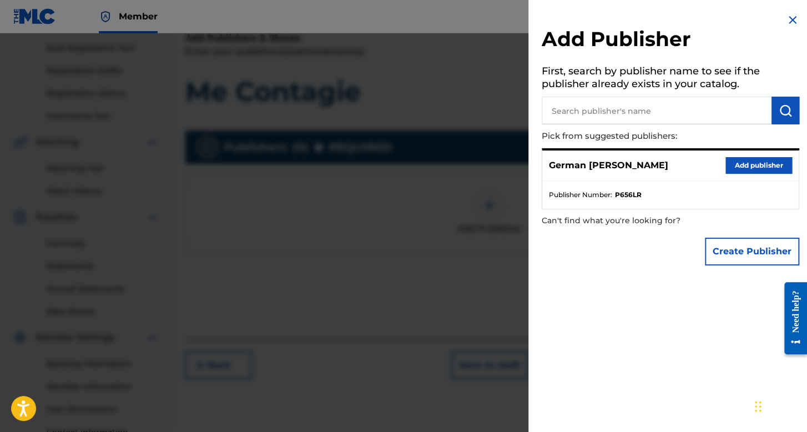
click at [742, 159] on button "Add publisher" at bounding box center [758, 165] width 67 height 17
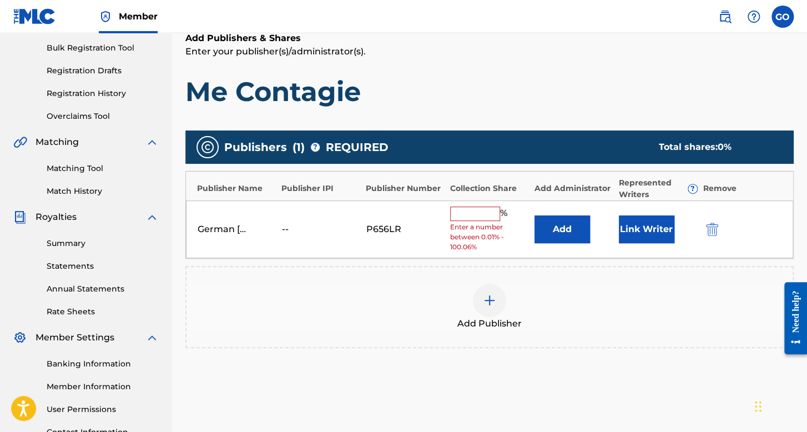
click at [487, 208] on input "text" at bounding box center [475, 213] width 50 height 14
type input "100"
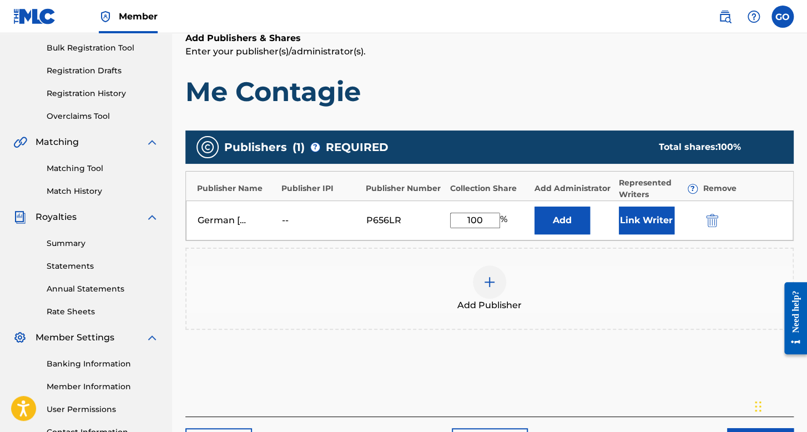
click at [633, 223] on button "Link Writer" at bounding box center [647, 220] width 56 height 28
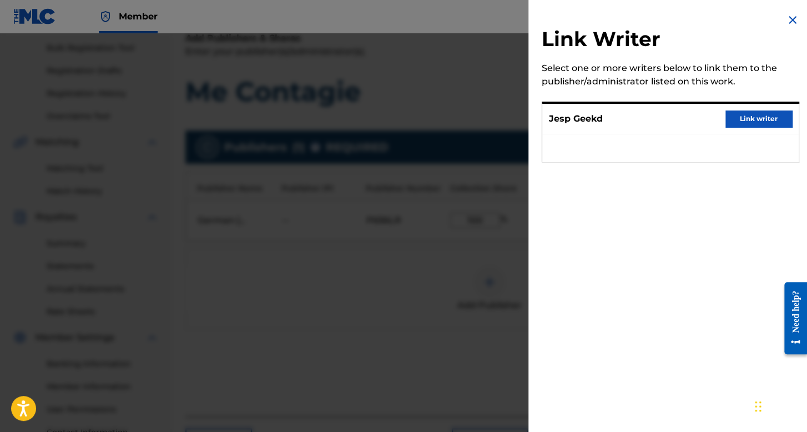
click at [726, 119] on button "Link writer" at bounding box center [758, 118] width 67 height 17
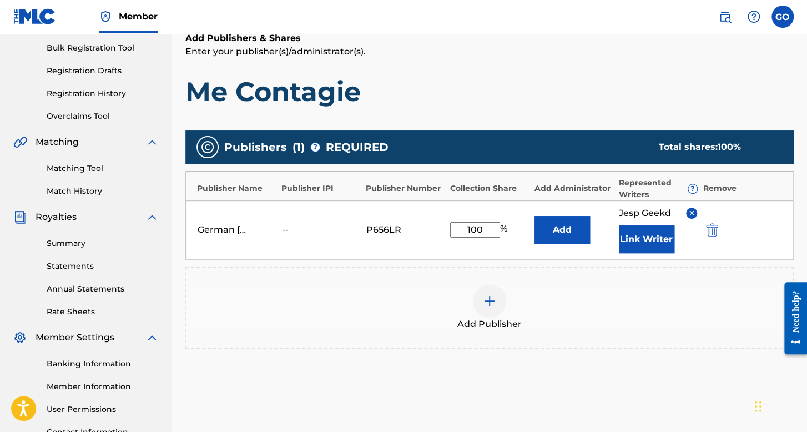
scroll to position [256, 0]
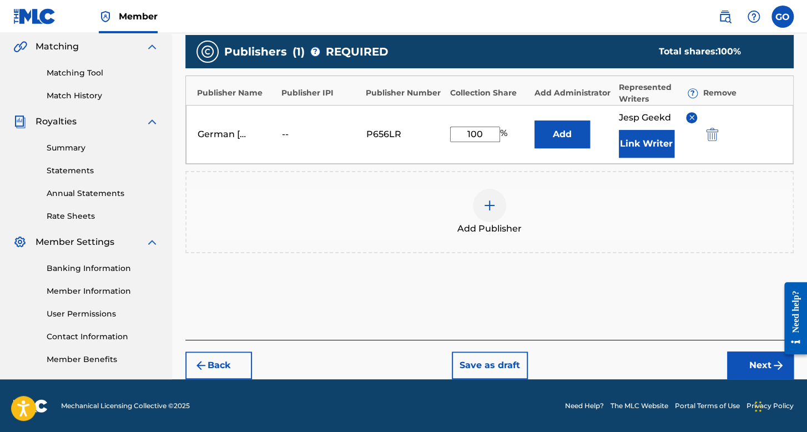
click at [737, 351] on button "Next" at bounding box center [760, 365] width 67 height 28
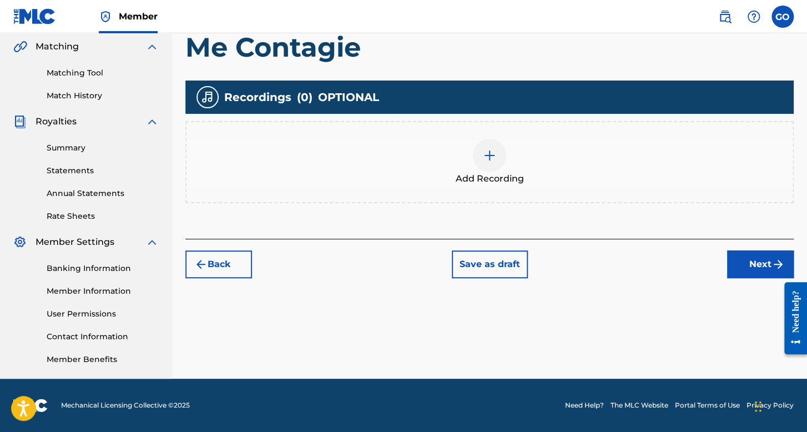
click at [503, 177] on span "Add Recording" at bounding box center [490, 178] width 68 height 13
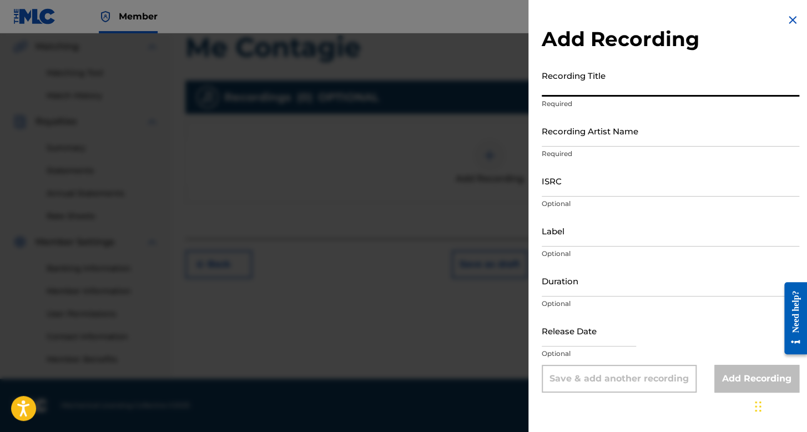
click at [592, 94] on input "Recording Title" at bounding box center [671, 81] width 258 height 32
type input "Me Contagie"
click at [567, 139] on input "Recording Artist Name" at bounding box center [671, 131] width 258 height 32
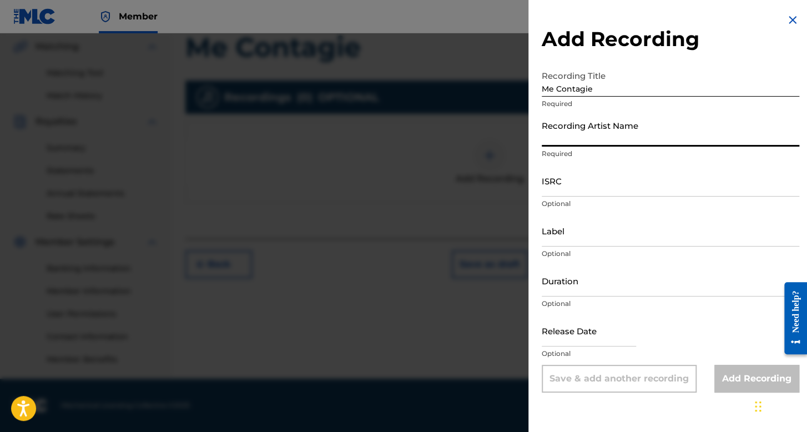
type input "Jesp7Tearz"
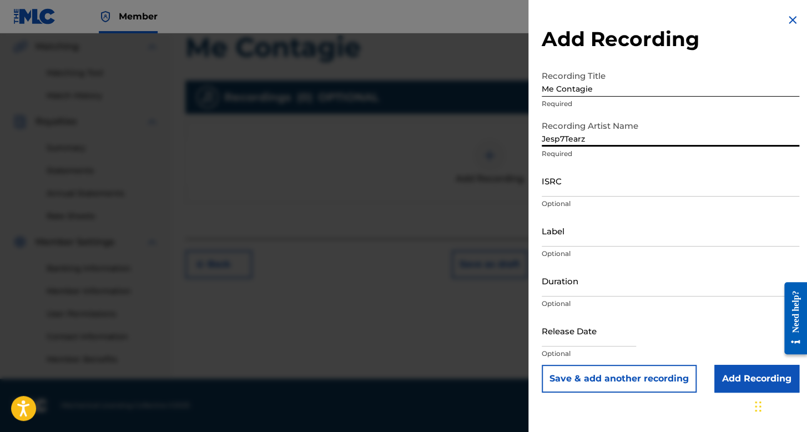
click at [576, 196] on div "ISRC Optional" at bounding box center [671, 190] width 258 height 50
click at [576, 191] on input "ISRC" at bounding box center [671, 181] width 258 height 32
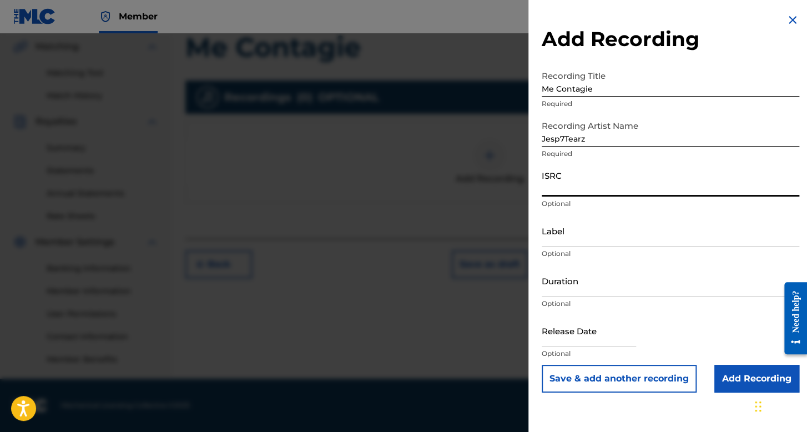
paste input "QT4K32550608"
type input "QT4K32550608"
click at [588, 288] on input "Duration" at bounding box center [671, 281] width 258 height 32
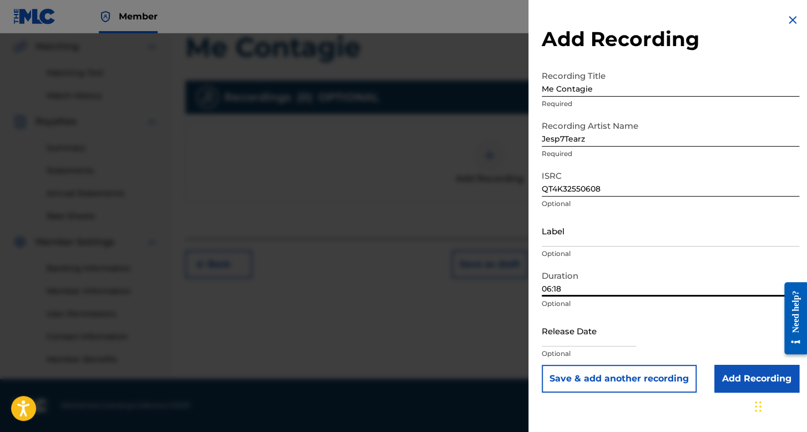
type input "06:18"
click at [566, 331] on input "text" at bounding box center [589, 331] width 94 height 32
select select "7"
select select "2025"
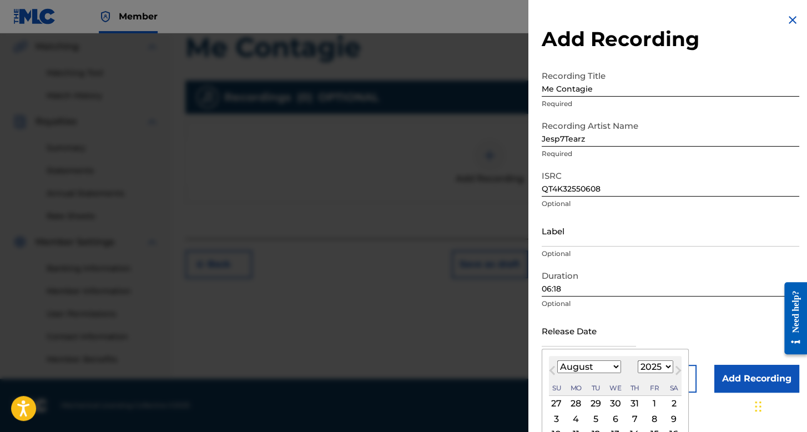
scroll to position [77, 0]
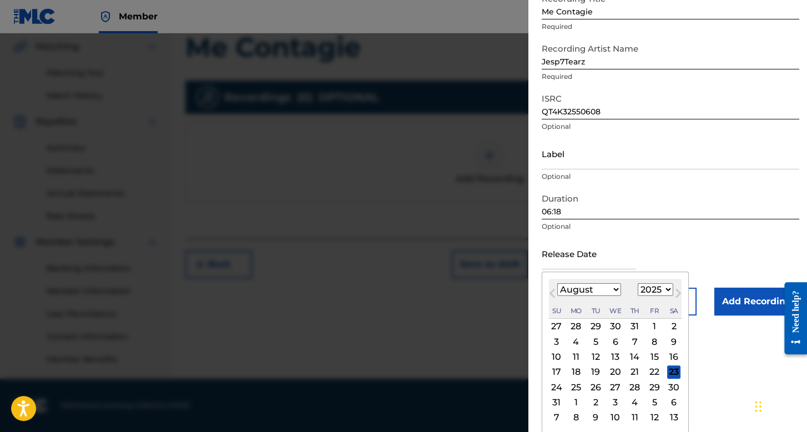
click at [571, 297] on div "August [DATE] February March April May June July August September October Novem…" at bounding box center [615, 299] width 133 height 40
click at [571, 294] on select "January February March April May June July August September October November De…" at bounding box center [589, 289] width 64 height 13
select select "4"
click at [557, 296] on select "January February March April May June July August September October November De…" at bounding box center [589, 289] width 64 height 13
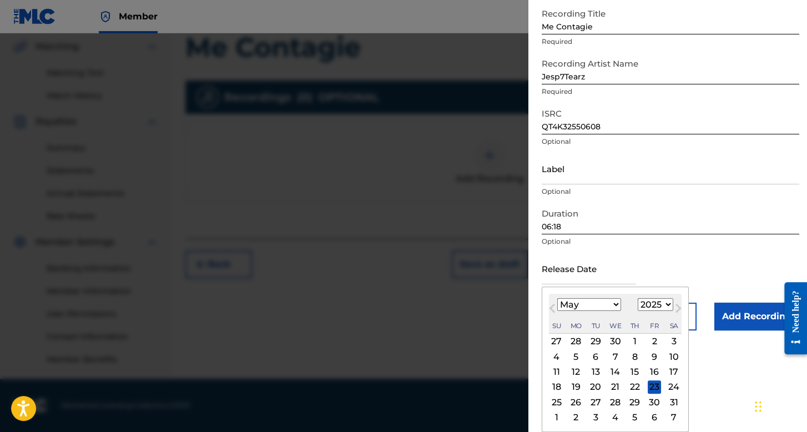
scroll to position [62, 0]
click at [654, 359] on div "9" at bounding box center [654, 356] width 13 height 13
type input "[DATE]"
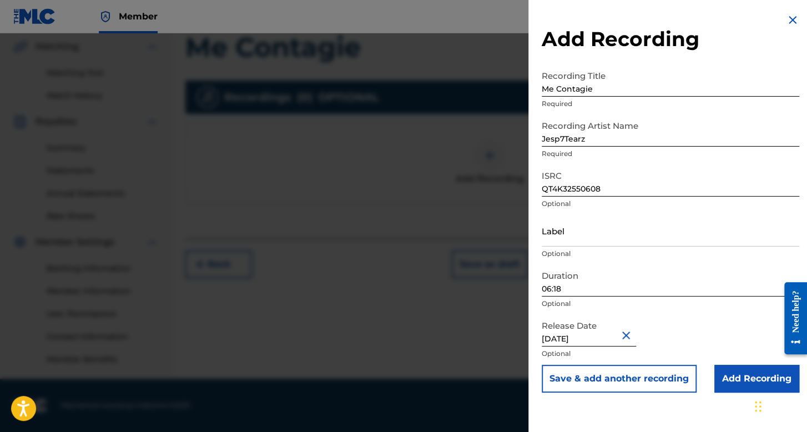
scroll to position [0, 0]
click at [744, 380] on input "Add Recording" at bounding box center [756, 379] width 85 height 28
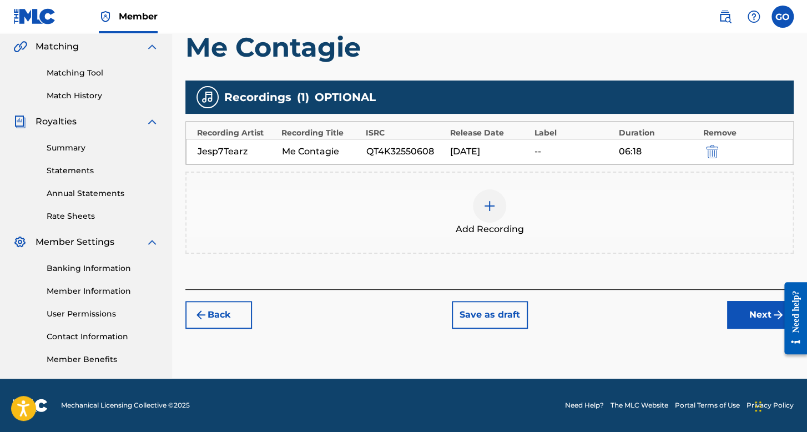
click at [728, 330] on div "Register Work Search Enter Work Details Add Writers Add Publishers & Shares Add…" at bounding box center [489, 92] width 635 height 574
click at [739, 317] on button "Next" at bounding box center [760, 315] width 67 height 28
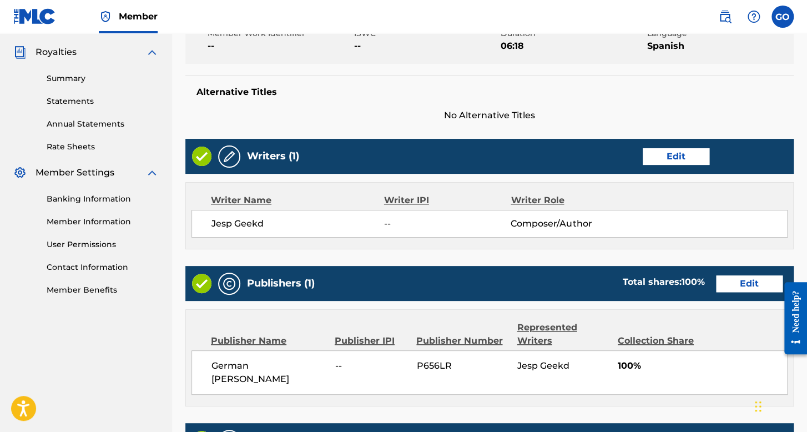
scroll to position [532, 0]
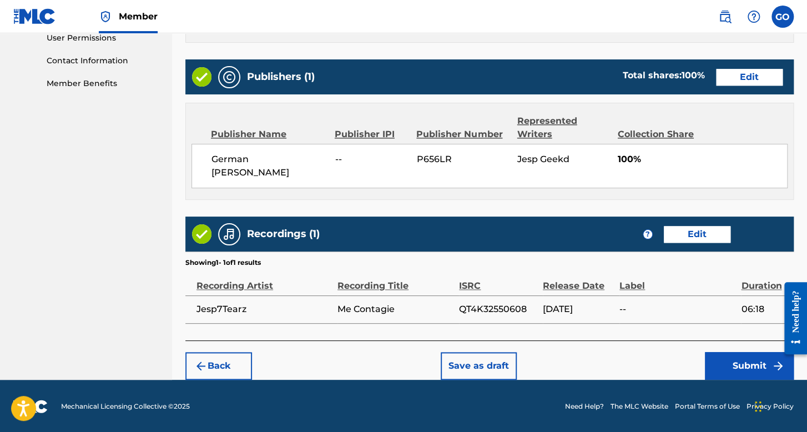
click at [748, 362] on button "Submit" at bounding box center [749, 366] width 89 height 28
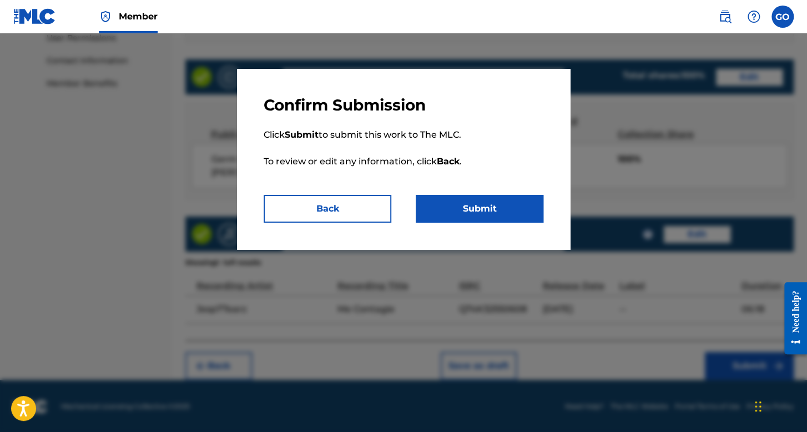
click at [484, 210] on button "Submit" at bounding box center [480, 209] width 128 height 28
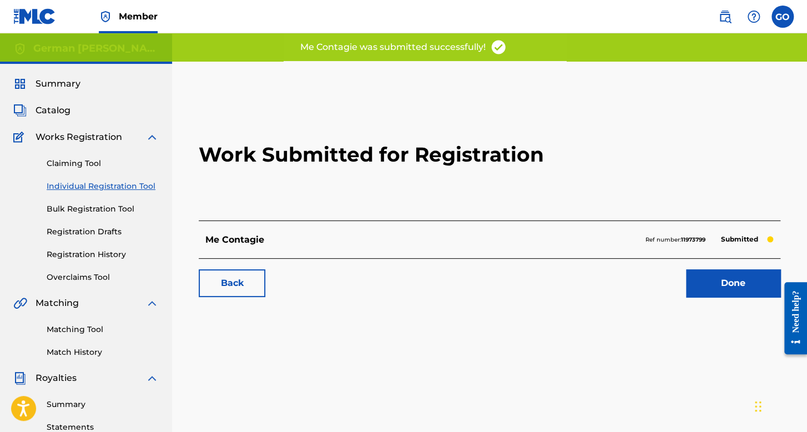
click at [109, 255] on link "Registration History" at bounding box center [103, 255] width 112 height 12
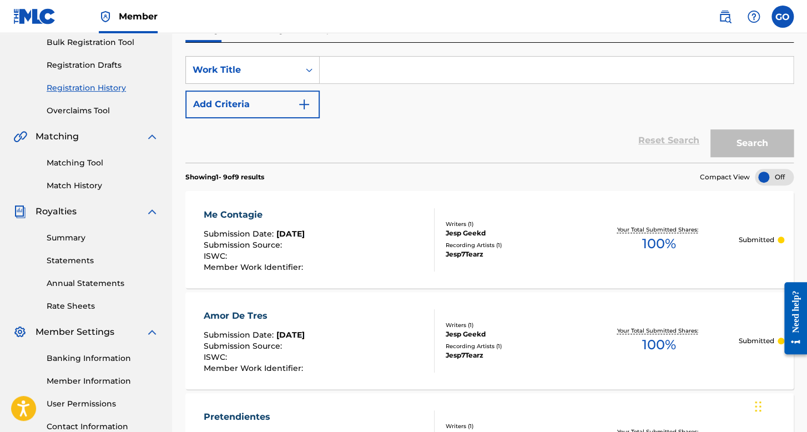
scroll to position [111, 0]
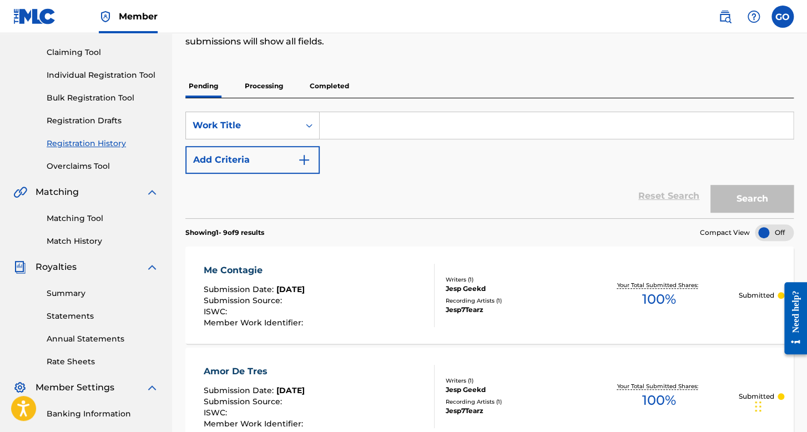
click at [329, 87] on p "Completed" at bounding box center [329, 85] width 46 height 23
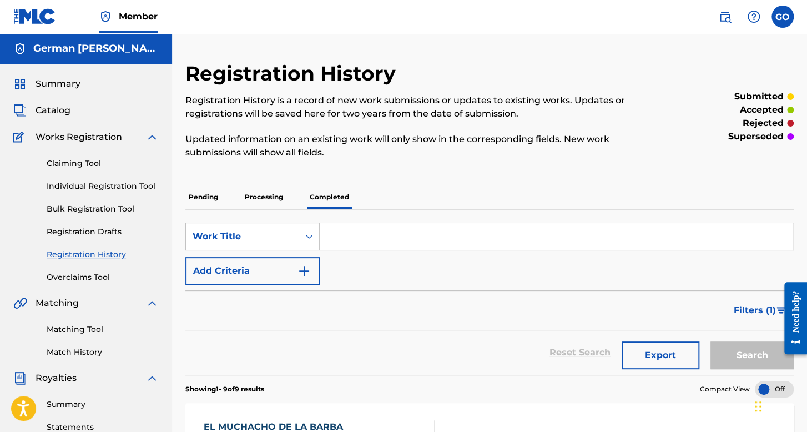
click at [202, 200] on p "Pending" at bounding box center [203, 196] width 36 height 23
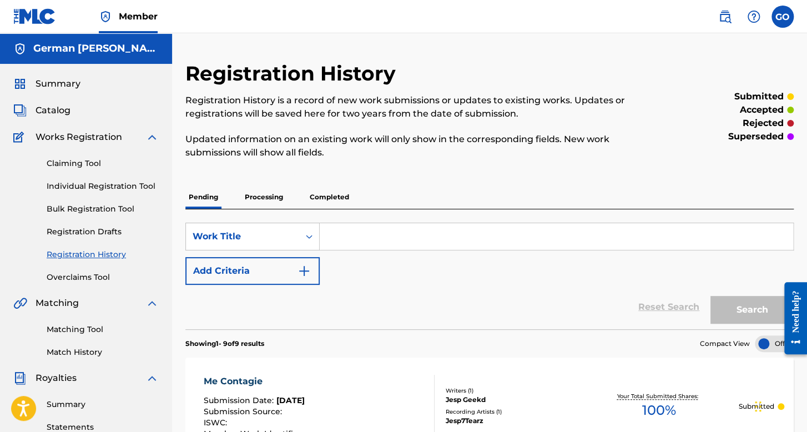
drag, startPoint x: 359, startPoint y: 231, endPoint x: 331, endPoint y: 148, distance: 87.8
click at [359, 231] on input "Search Form" at bounding box center [556, 236] width 473 height 27
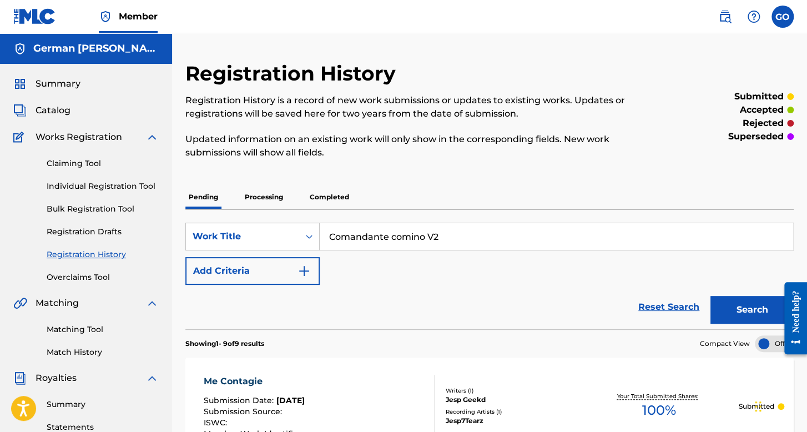
drag, startPoint x: 332, startPoint y: 236, endPoint x: 442, endPoint y: 233, distance: 109.9
click at [442, 233] on input "Comandante comino V2" at bounding box center [556, 236] width 473 height 27
type input "Comandante comino V2"
click at [146, 184] on link "Individual Registration Tool" at bounding box center [103, 186] width 112 height 12
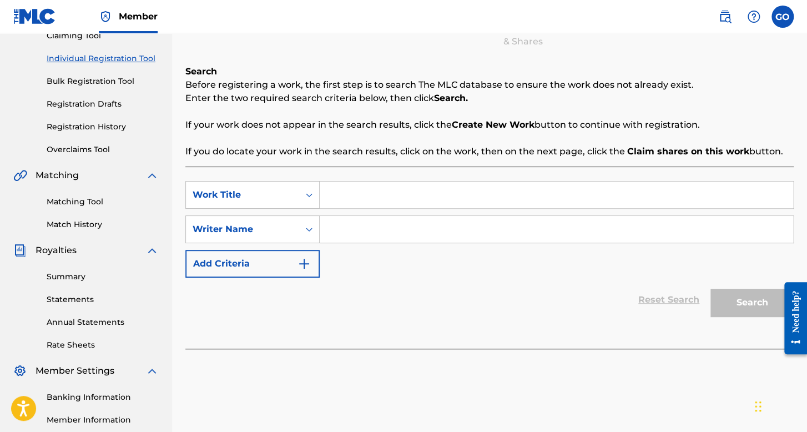
scroll to position [167, 0]
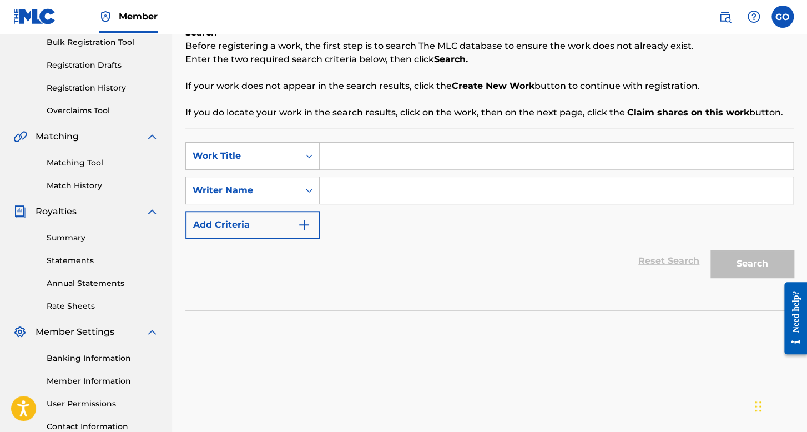
paste input "Comandante comino V2"
type input "Comandante comino V2"
click at [364, 191] on input "Search Form" at bounding box center [556, 190] width 473 height 27
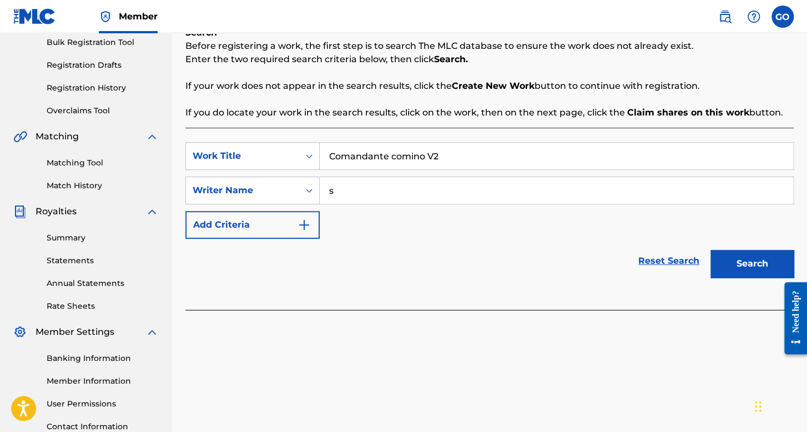
type input "s"
click at [783, 274] on div at bounding box center [791, 318] width 31 height 89
click at [769, 264] on button "Search" at bounding box center [751, 264] width 83 height 28
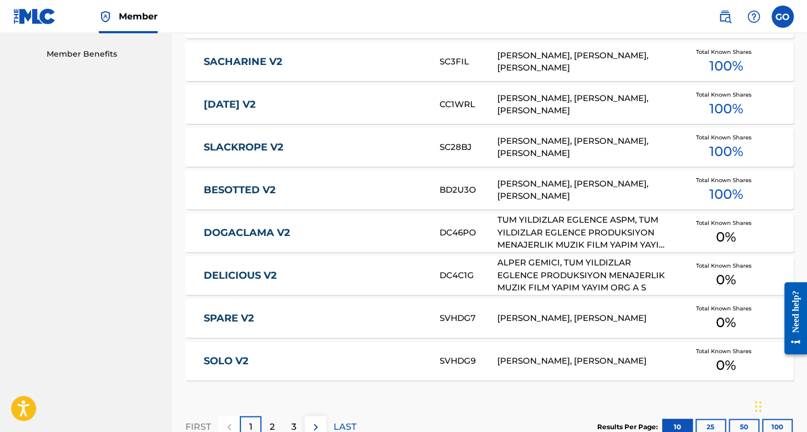
scroll to position [704, 0]
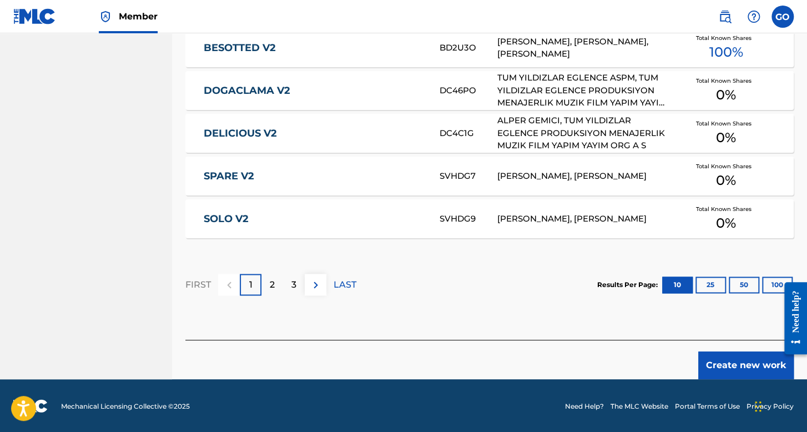
click at [742, 363] on button "Create new work" at bounding box center [745, 365] width 95 height 28
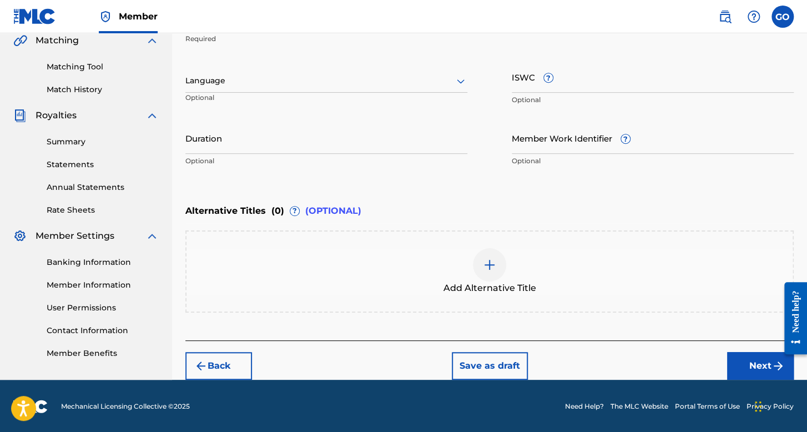
click at [361, 85] on div at bounding box center [326, 81] width 282 height 14
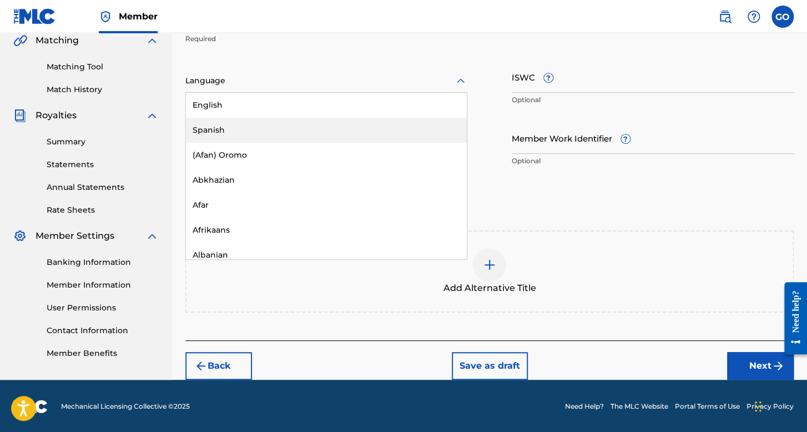
click at [340, 124] on div "Spanish" at bounding box center [326, 130] width 281 height 25
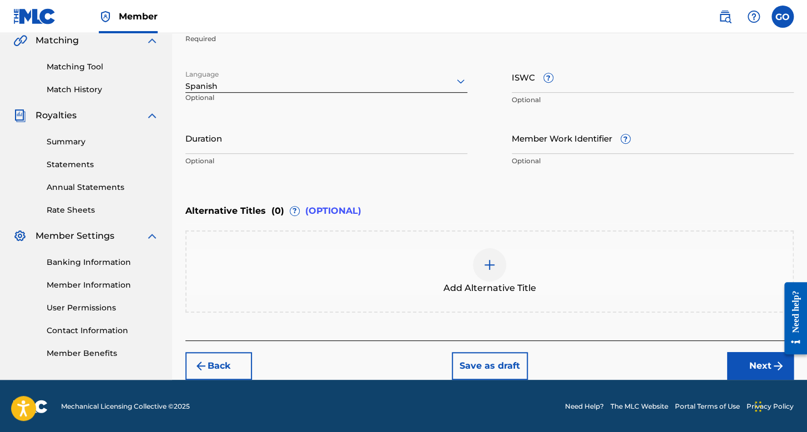
click at [335, 130] on input "Duration" at bounding box center [326, 138] width 282 height 32
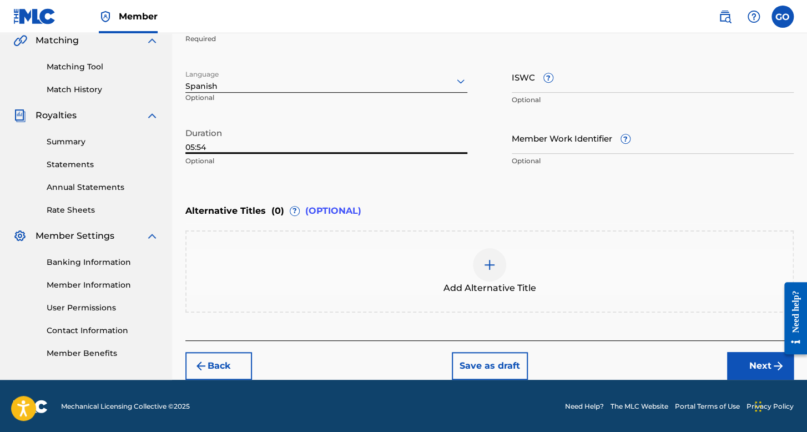
type input "05:54"
drag, startPoint x: 748, startPoint y: 348, endPoint x: 752, endPoint y: 359, distance: 11.8
click at [748, 349] on div "Back Save as draft Next" at bounding box center [489, 359] width 608 height 39
click at [752, 359] on button "Next" at bounding box center [760, 366] width 67 height 28
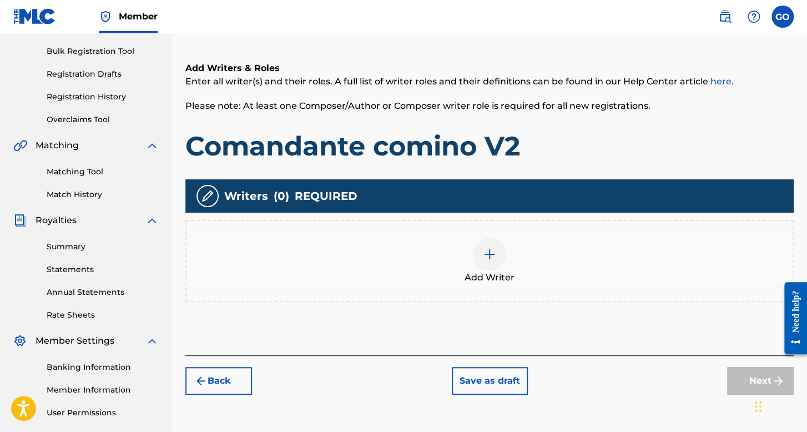
scroll to position [161, 0]
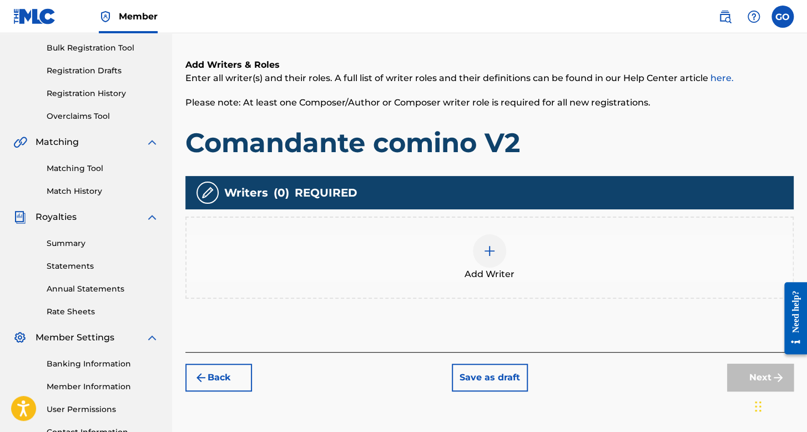
click at [512, 240] on div "Add Writer" at bounding box center [490, 257] width 606 height 47
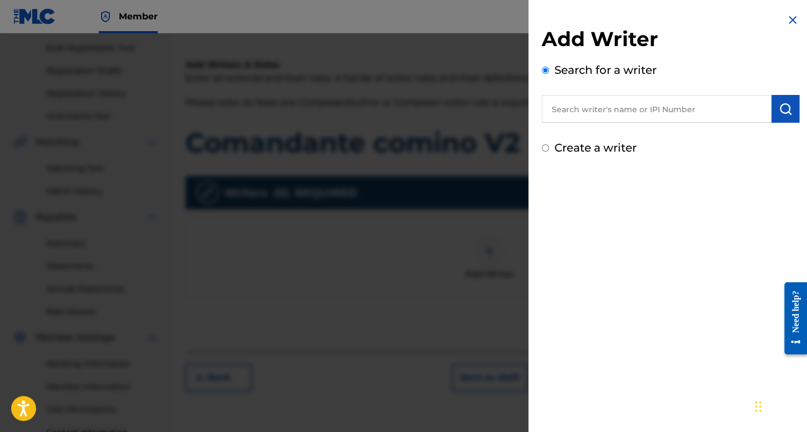
click at [547, 148] on input "Create a writer" at bounding box center [545, 147] width 7 height 7
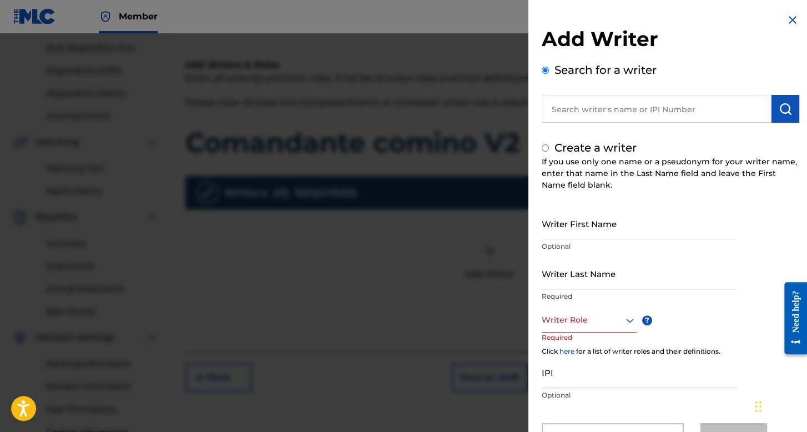
radio input "false"
radio input "true"
click at [567, 203] on div "Create a writer If you use only one name or a pseudonym for your writer name, e…" at bounding box center [671, 294] width 258 height 311
click at [571, 223] on input "Writer First Name" at bounding box center [639, 224] width 195 height 32
type input "Alredito [PERSON_NAME]"
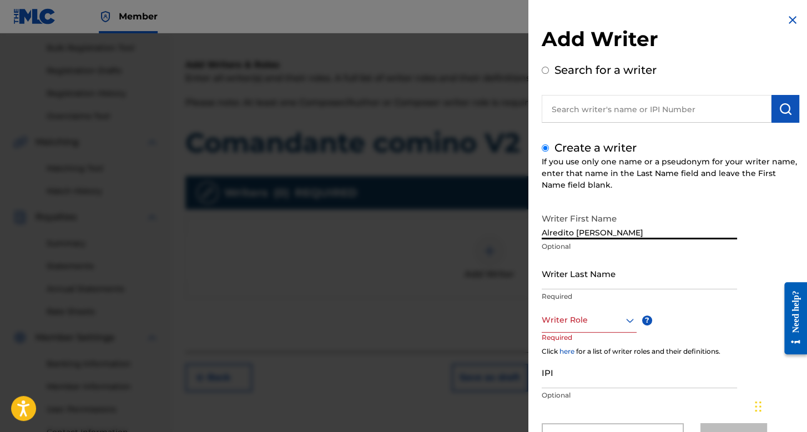
click at [577, 269] on input "Writer Last Name" at bounding box center [639, 274] width 195 height 32
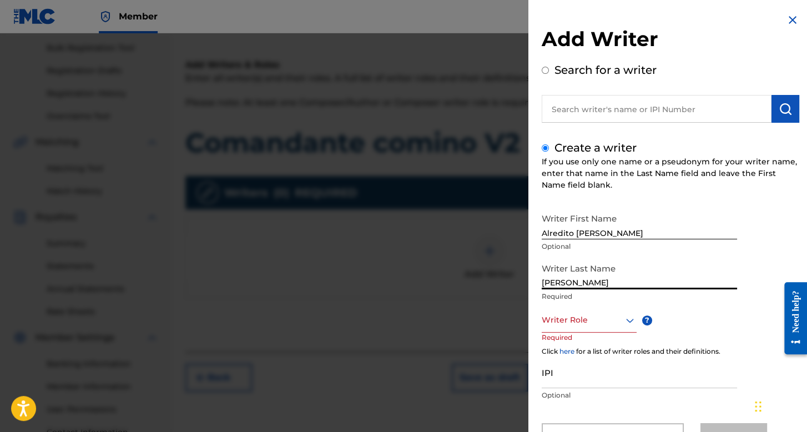
type input "[PERSON_NAME]"
click at [592, 319] on div "Writer Role" at bounding box center [589, 320] width 95 height 25
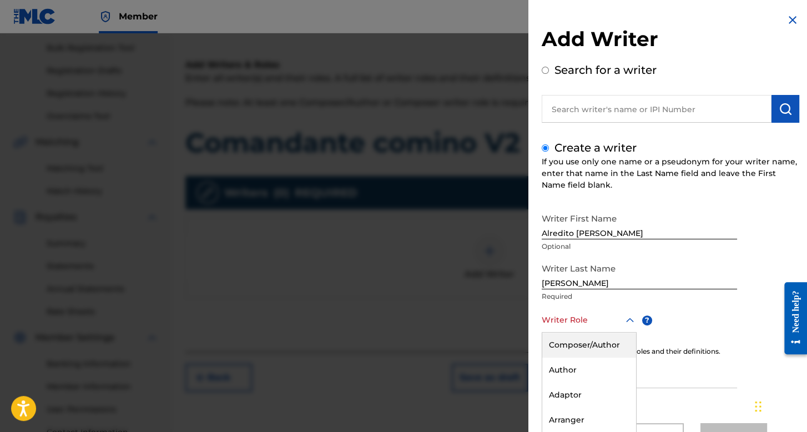
scroll to position [49, 0]
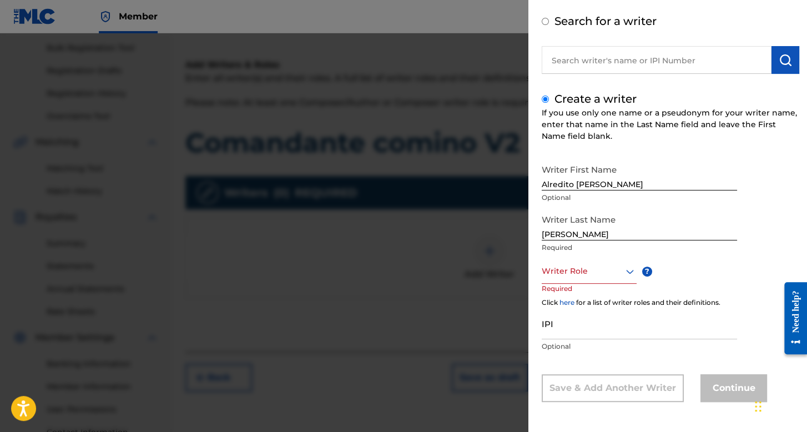
click at [592, 280] on div "Writer Role" at bounding box center [589, 271] width 95 height 25
click at [596, 273] on div at bounding box center [589, 271] width 95 height 14
click at [596, 291] on div "Composer/Author" at bounding box center [589, 296] width 94 height 25
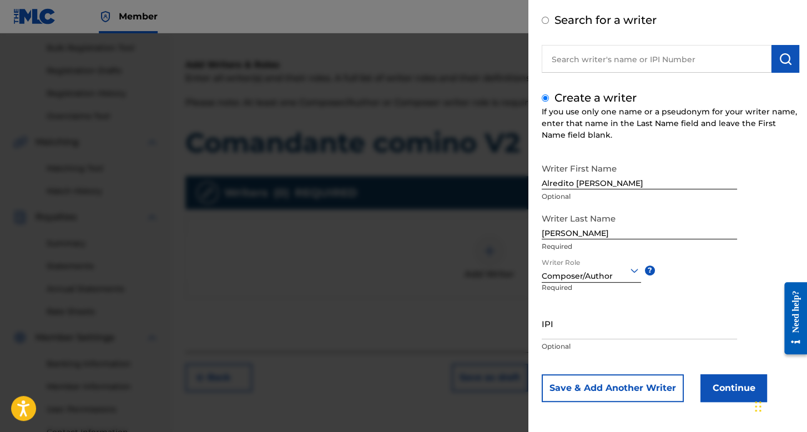
click at [717, 376] on button "Continue" at bounding box center [733, 388] width 67 height 28
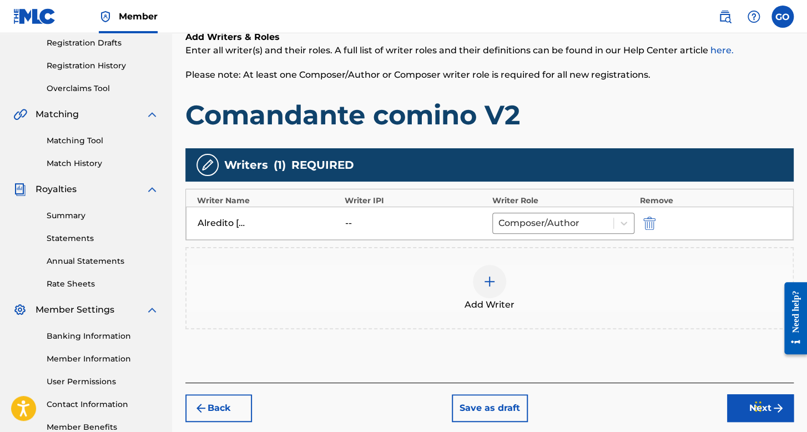
scroll to position [256, 0]
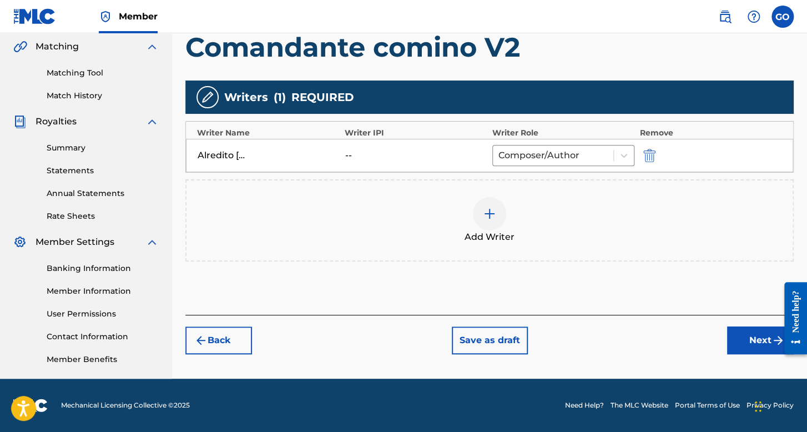
click at [743, 342] on button "Next" at bounding box center [760, 340] width 67 height 28
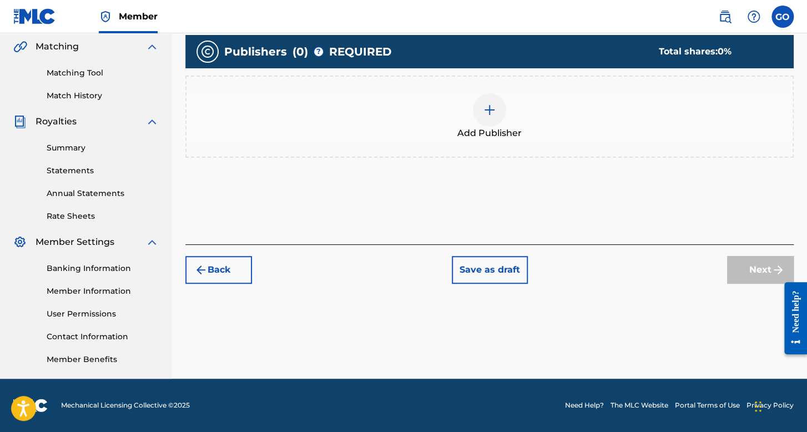
click at [482, 123] on div at bounding box center [489, 109] width 33 height 33
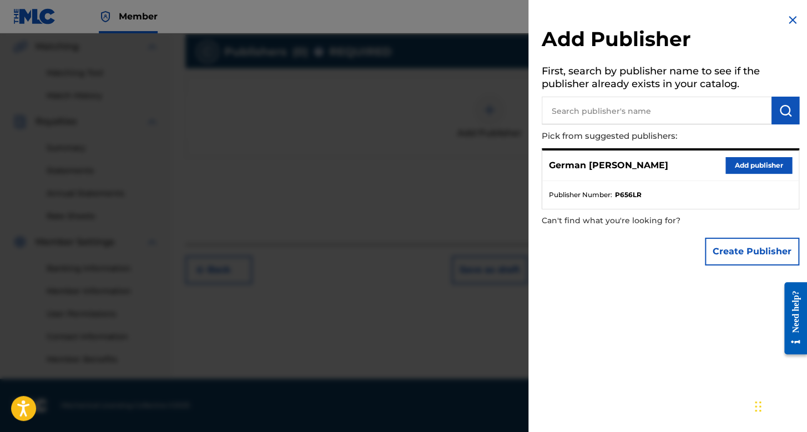
click at [755, 175] on div "German [PERSON_NAME] Add publisher" at bounding box center [670, 165] width 256 height 31
click at [756, 167] on button "Add publisher" at bounding box center [758, 165] width 67 height 17
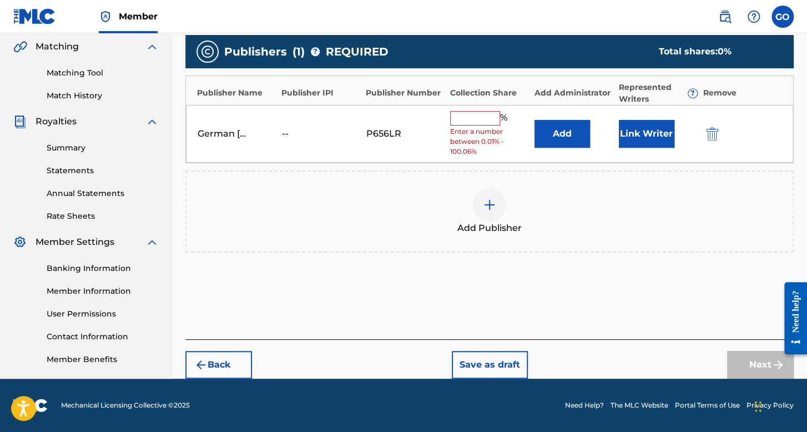
drag, startPoint x: 496, startPoint y: 112, endPoint x: 498, endPoint y: 118, distance: 7.0
click at [496, 112] on input "text" at bounding box center [475, 118] width 50 height 14
type input "100"
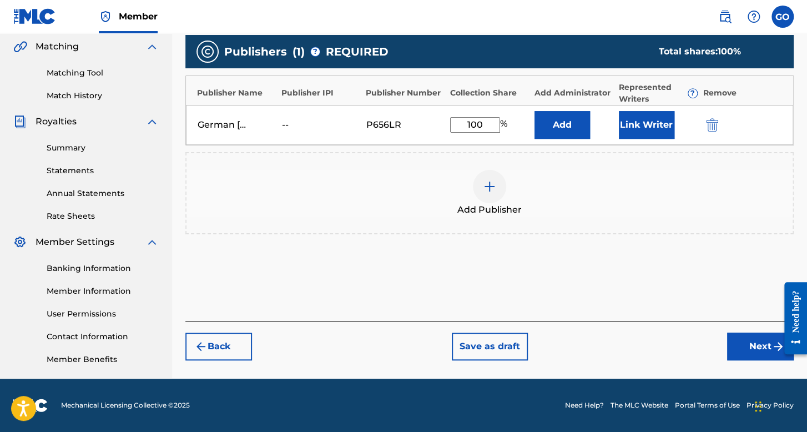
click at [636, 124] on button "Link Writer" at bounding box center [647, 125] width 56 height 28
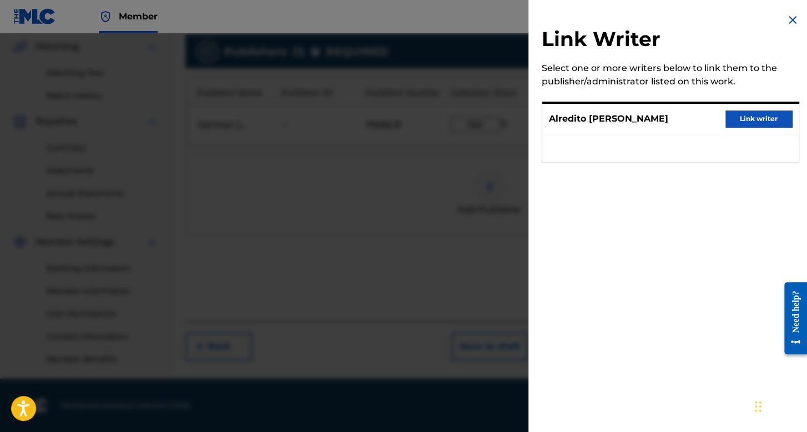
click at [737, 120] on button "Link writer" at bounding box center [758, 118] width 67 height 17
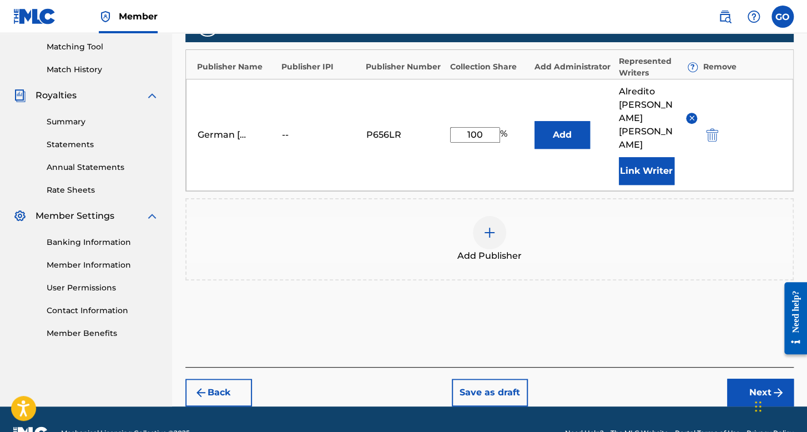
click at [753, 379] on button "Next" at bounding box center [760, 393] width 67 height 28
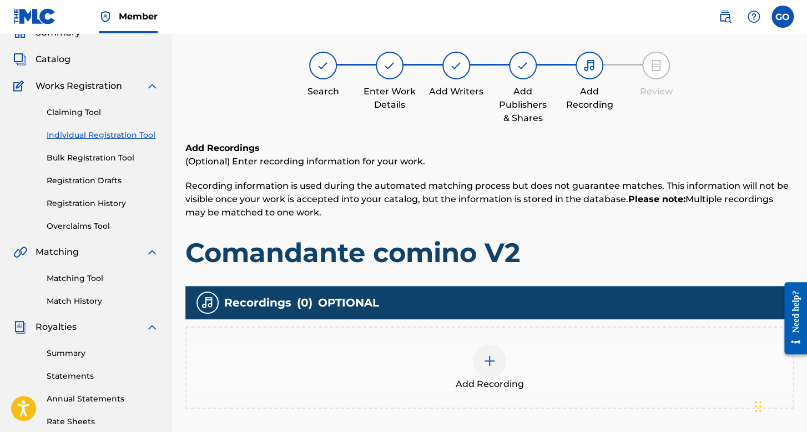
scroll to position [222, 0]
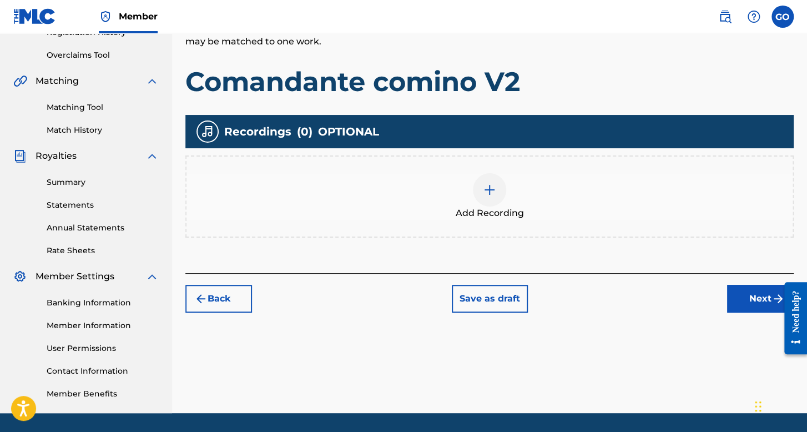
click at [505, 182] on div "Add Recording" at bounding box center [490, 196] width 606 height 47
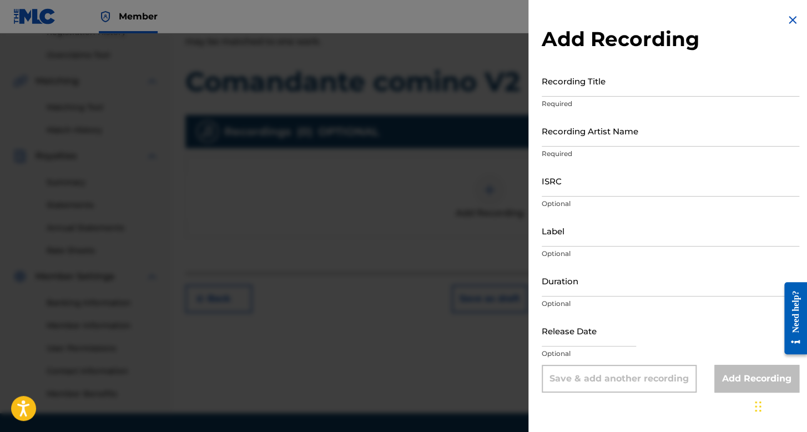
click at [573, 74] on input "Recording Title" at bounding box center [671, 81] width 258 height 32
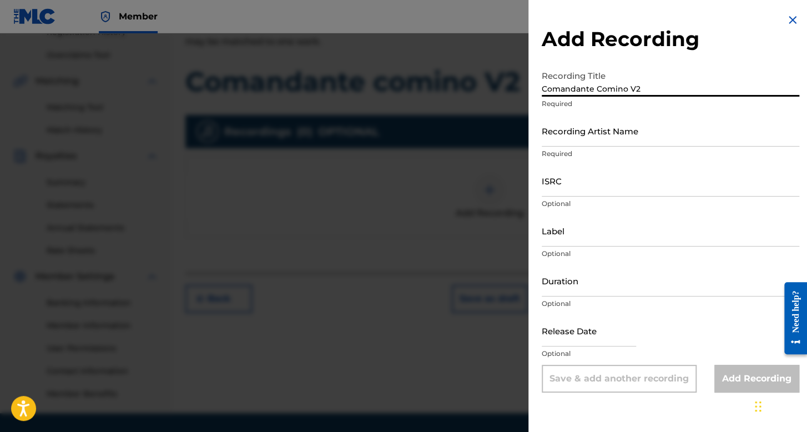
type input "Comandante Comino V2"
click at [574, 128] on input "Recording Artist Name" at bounding box center [671, 131] width 258 height 32
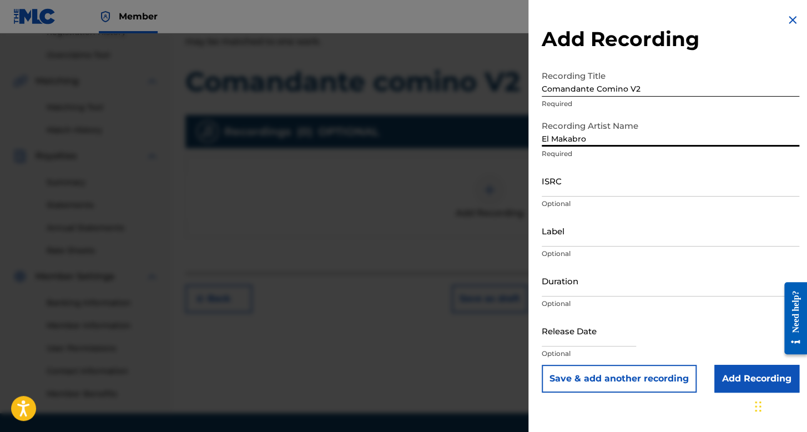
type input "El Makabro"
click at [604, 185] on input "ISRC" at bounding box center [671, 181] width 258 height 32
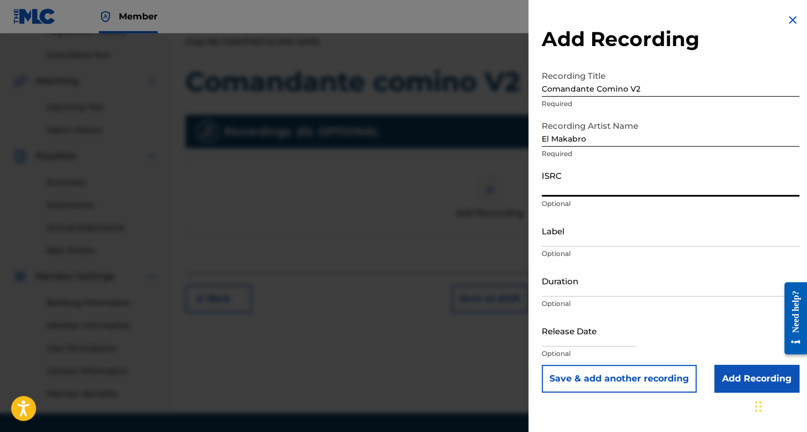
paste input "QZNWR2327060"
type input "QZNWR2327060"
click at [573, 291] on input "Duration" at bounding box center [671, 281] width 258 height 32
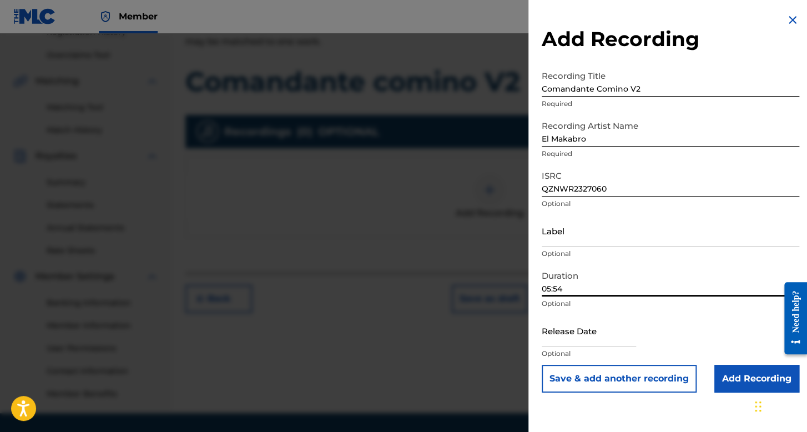
type input "05:54"
click at [587, 342] on input "text" at bounding box center [589, 331] width 94 height 32
select select "7"
select select "2025"
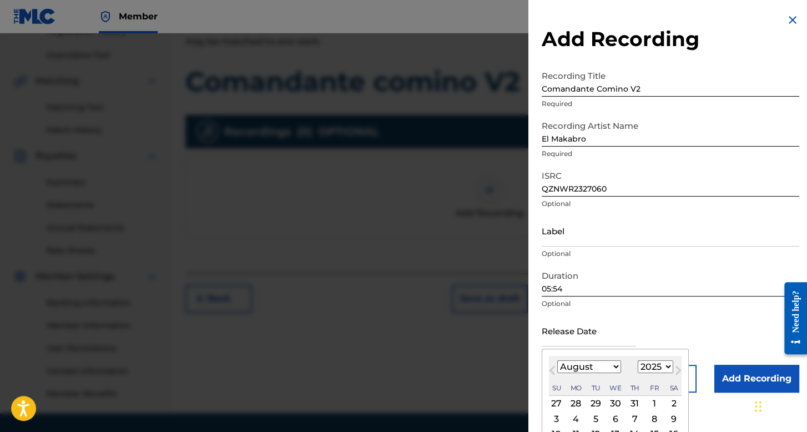
scroll to position [77, 0]
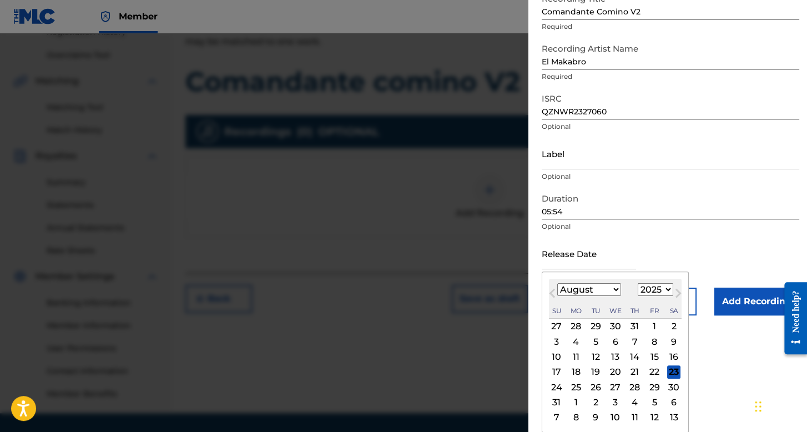
click at [588, 287] on select "January February March April May June July August September October November De…" at bounding box center [589, 289] width 64 height 13
click at [557, 296] on select "January February March April May June July August September October November De…" at bounding box center [589, 289] width 64 height 13
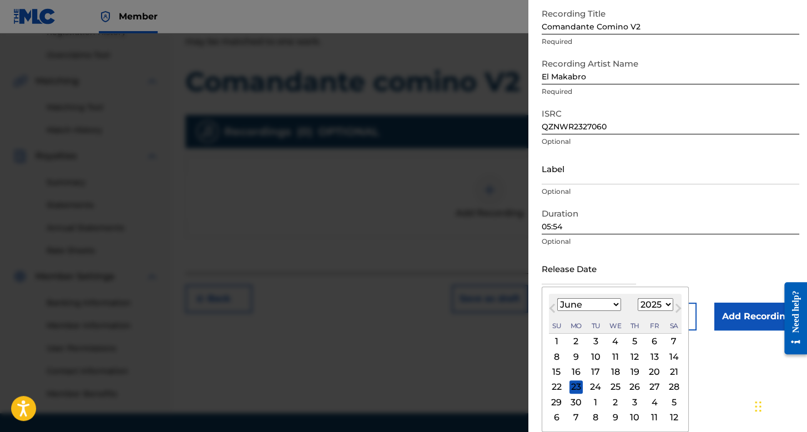
scroll to position [62, 0]
click at [584, 304] on select "January February March April May June July August September October November De…" at bounding box center [589, 304] width 64 height 13
select select "6"
click at [557, 298] on select "January February March April May June July August September October November De…" at bounding box center [589, 304] width 64 height 13
click at [642, 307] on select "1899 1900 1901 1902 1903 1904 1905 1906 1907 1908 1909 1910 1911 1912 1913 1914…" at bounding box center [656, 304] width 36 height 13
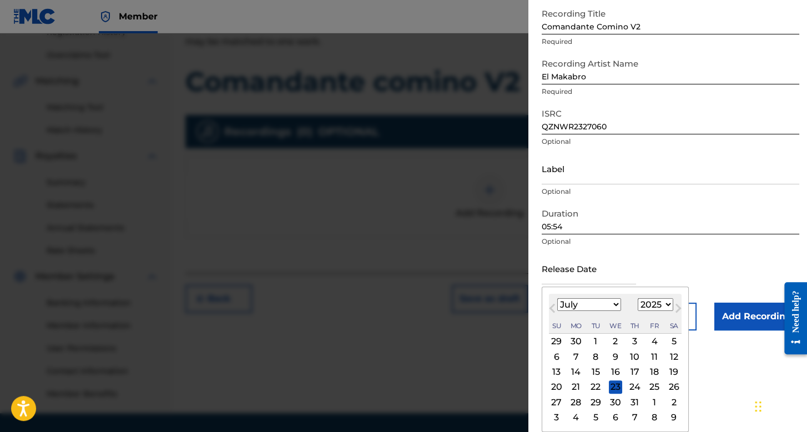
select select "2023"
click at [638, 298] on select "1899 1900 1901 1902 1903 1904 1905 1906 1907 1908 1909 1910 1911 1912 1913 1914…" at bounding box center [656, 304] width 36 height 13
click at [589, 356] on div "4" at bounding box center [595, 356] width 13 height 13
type input "[DATE]"
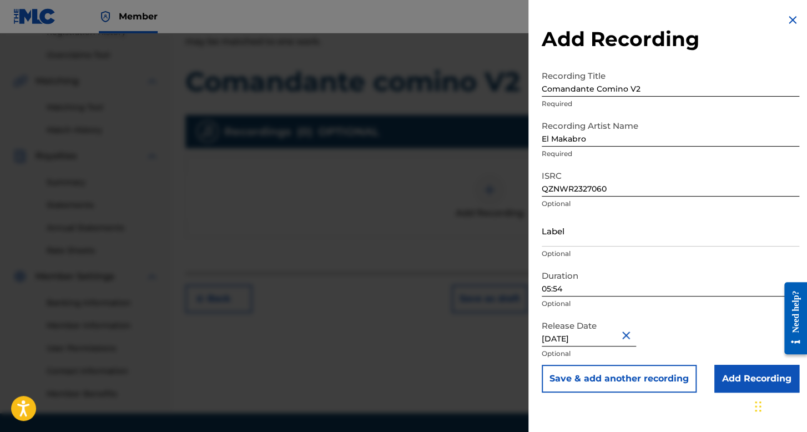
scroll to position [0, 0]
click at [719, 376] on input "Add Recording" at bounding box center [756, 379] width 85 height 28
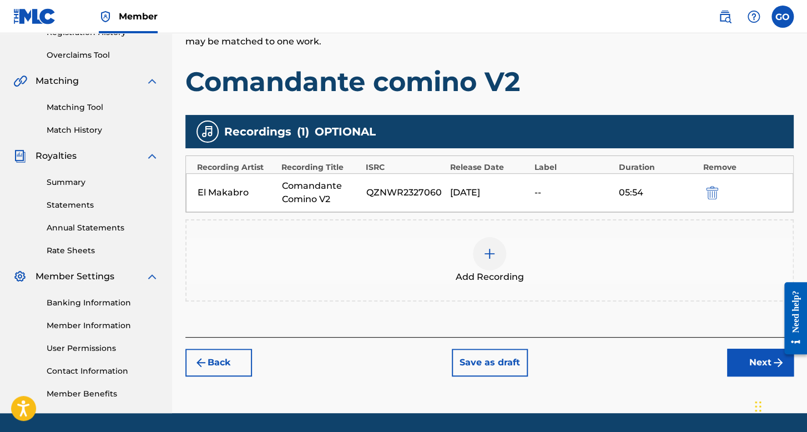
scroll to position [256, 0]
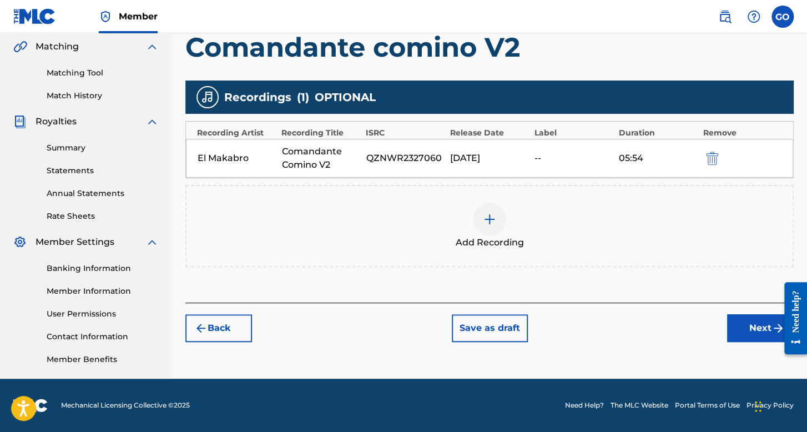
click at [747, 319] on button "Next" at bounding box center [760, 328] width 67 height 28
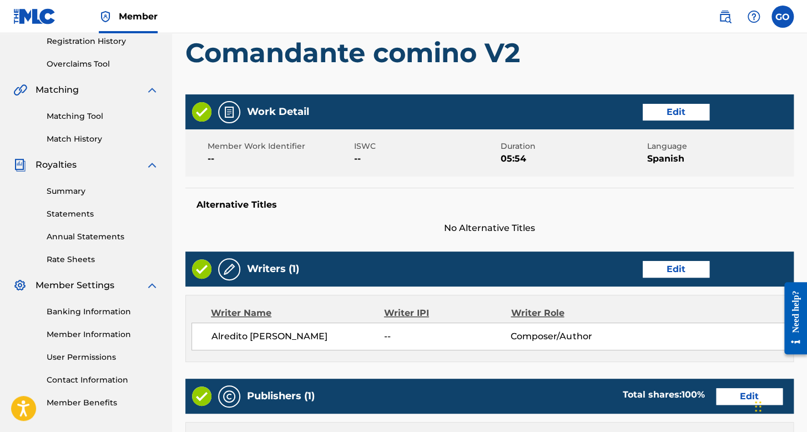
scroll to position [532, 0]
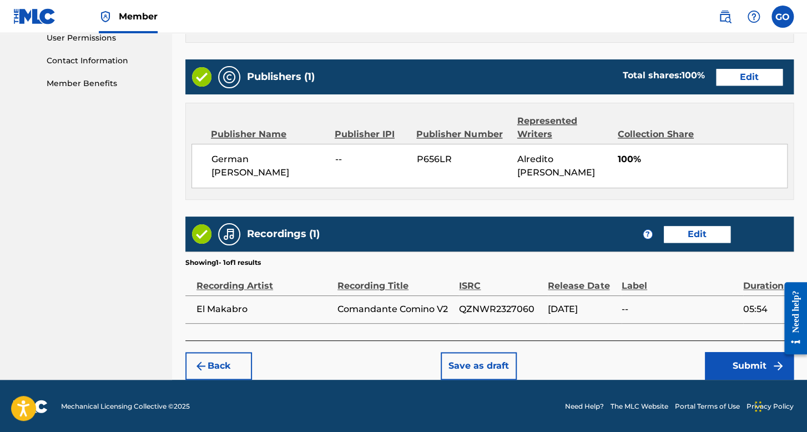
click at [722, 366] on button "Submit" at bounding box center [749, 366] width 89 height 28
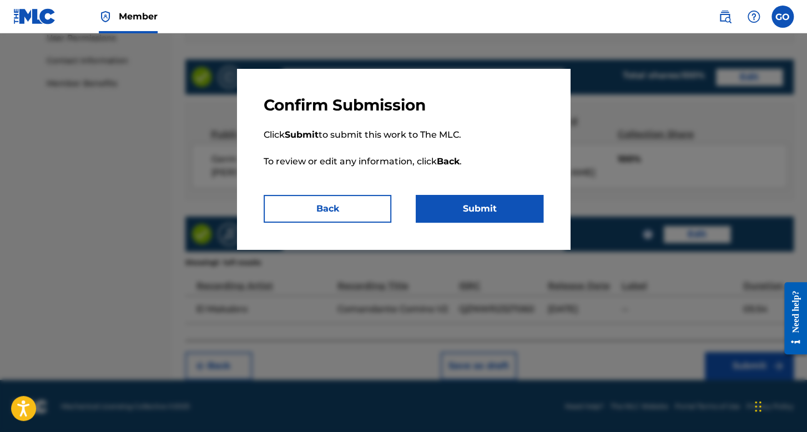
click at [471, 201] on button "Submit" at bounding box center [480, 209] width 128 height 28
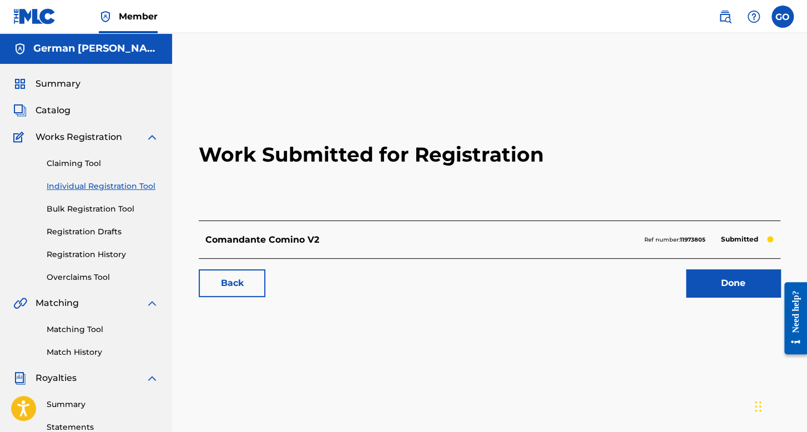
click at [120, 184] on link "Individual Registration Tool" at bounding box center [103, 186] width 112 height 12
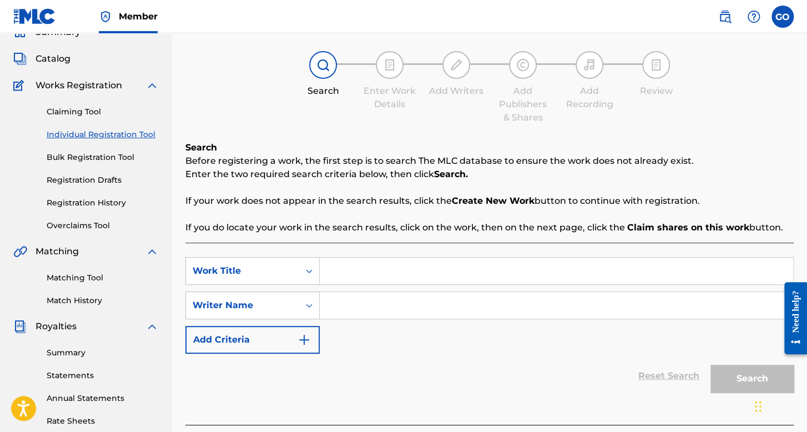
scroll to position [111, 0]
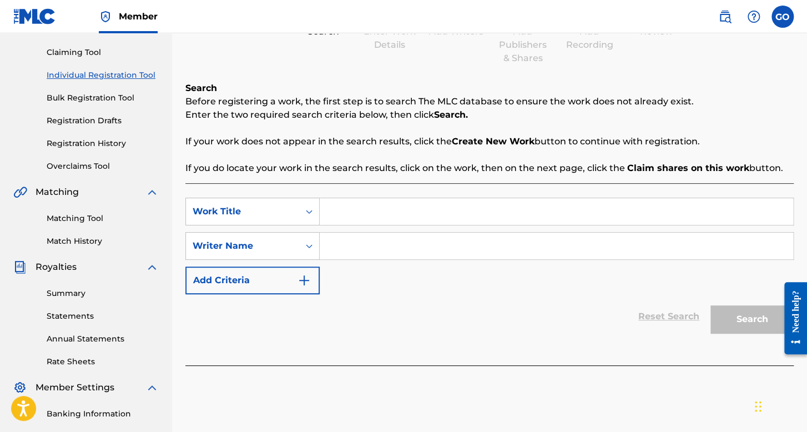
click at [337, 204] on input "Search Form" at bounding box center [556, 211] width 473 height 27
